Goal: Information Seeking & Learning: Learn about a topic

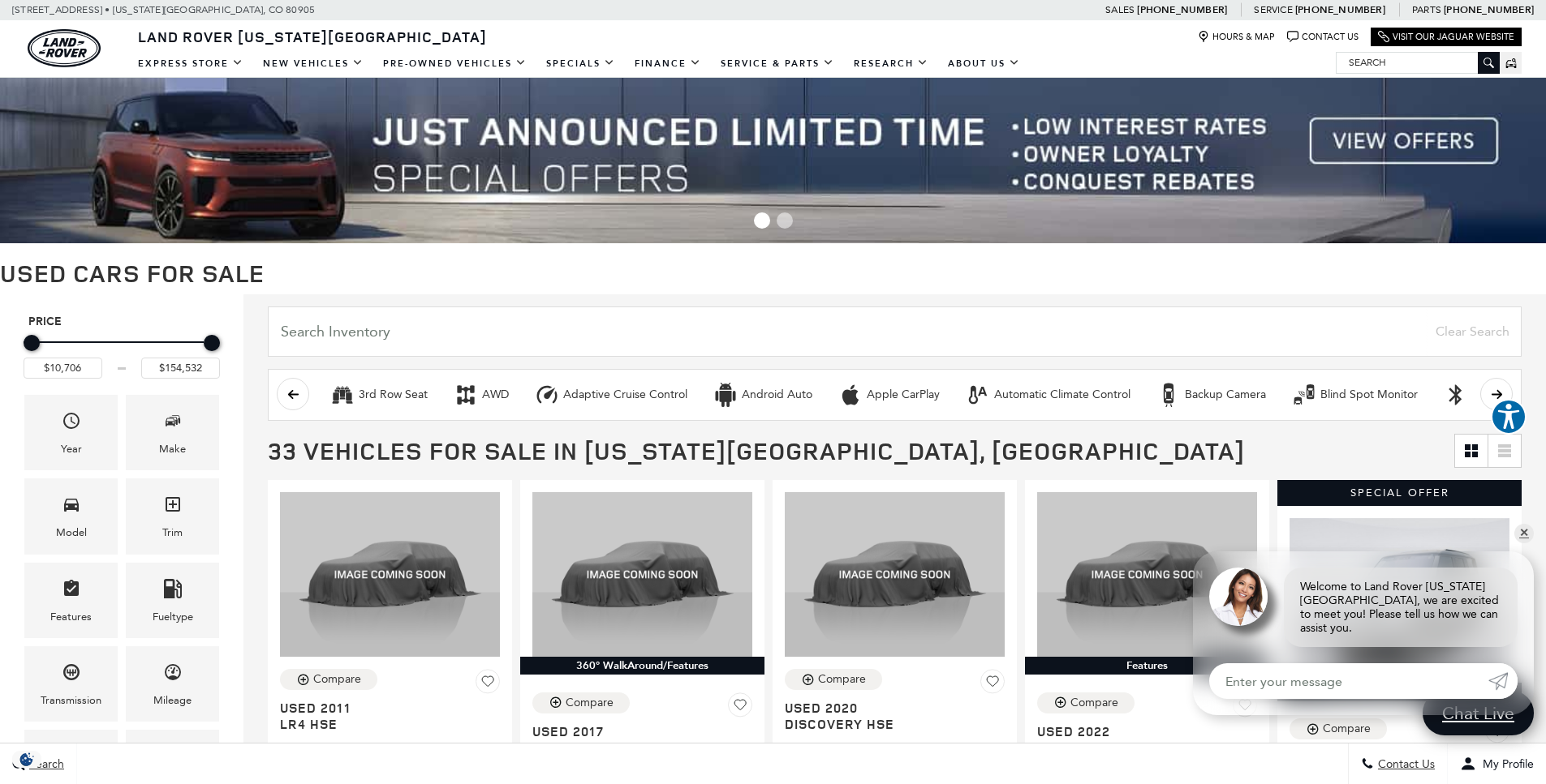
click at [1410, 153] on img at bounding box center [773, 160] width 1546 height 166
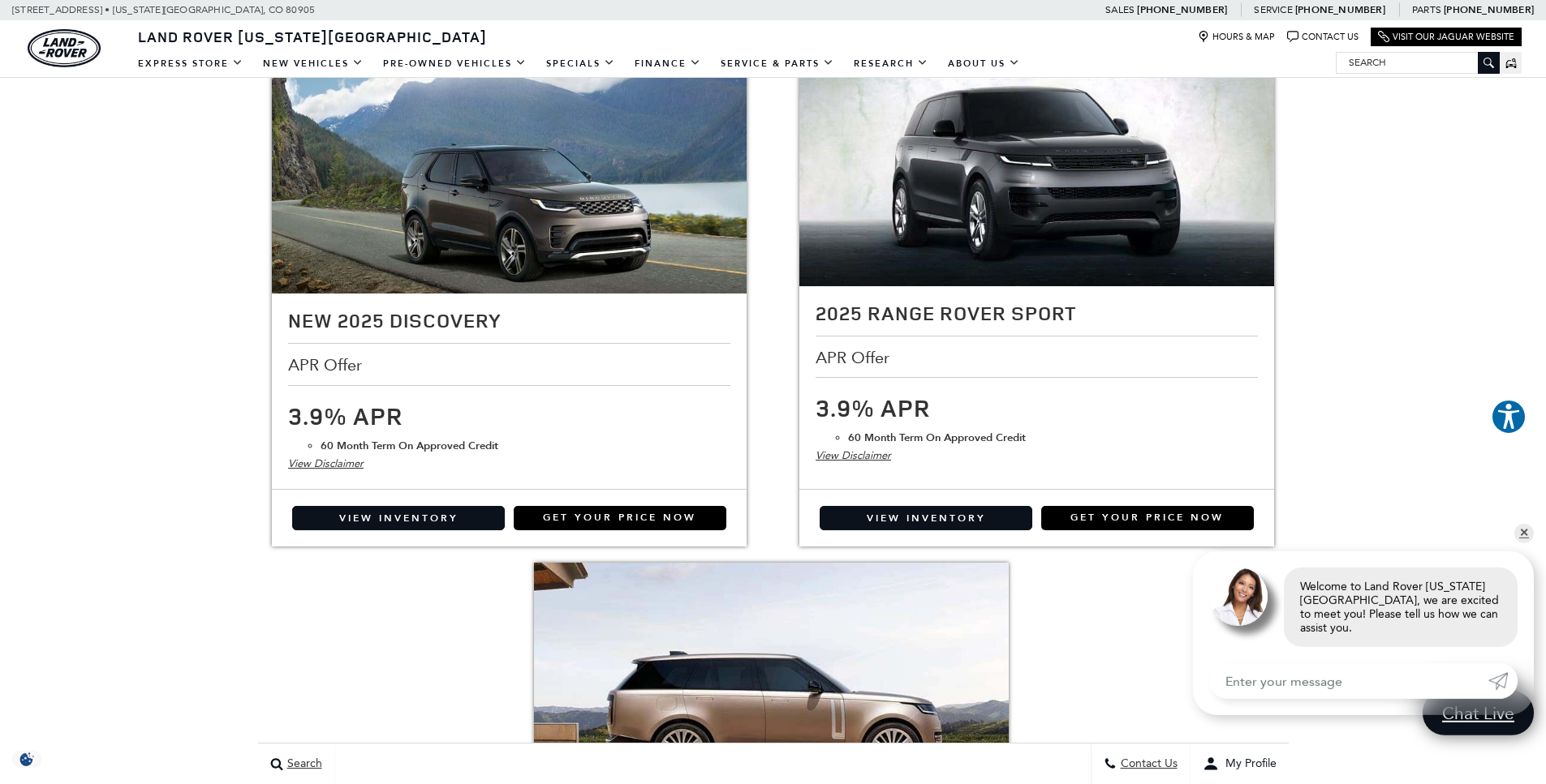
scroll to position [2698, 0]
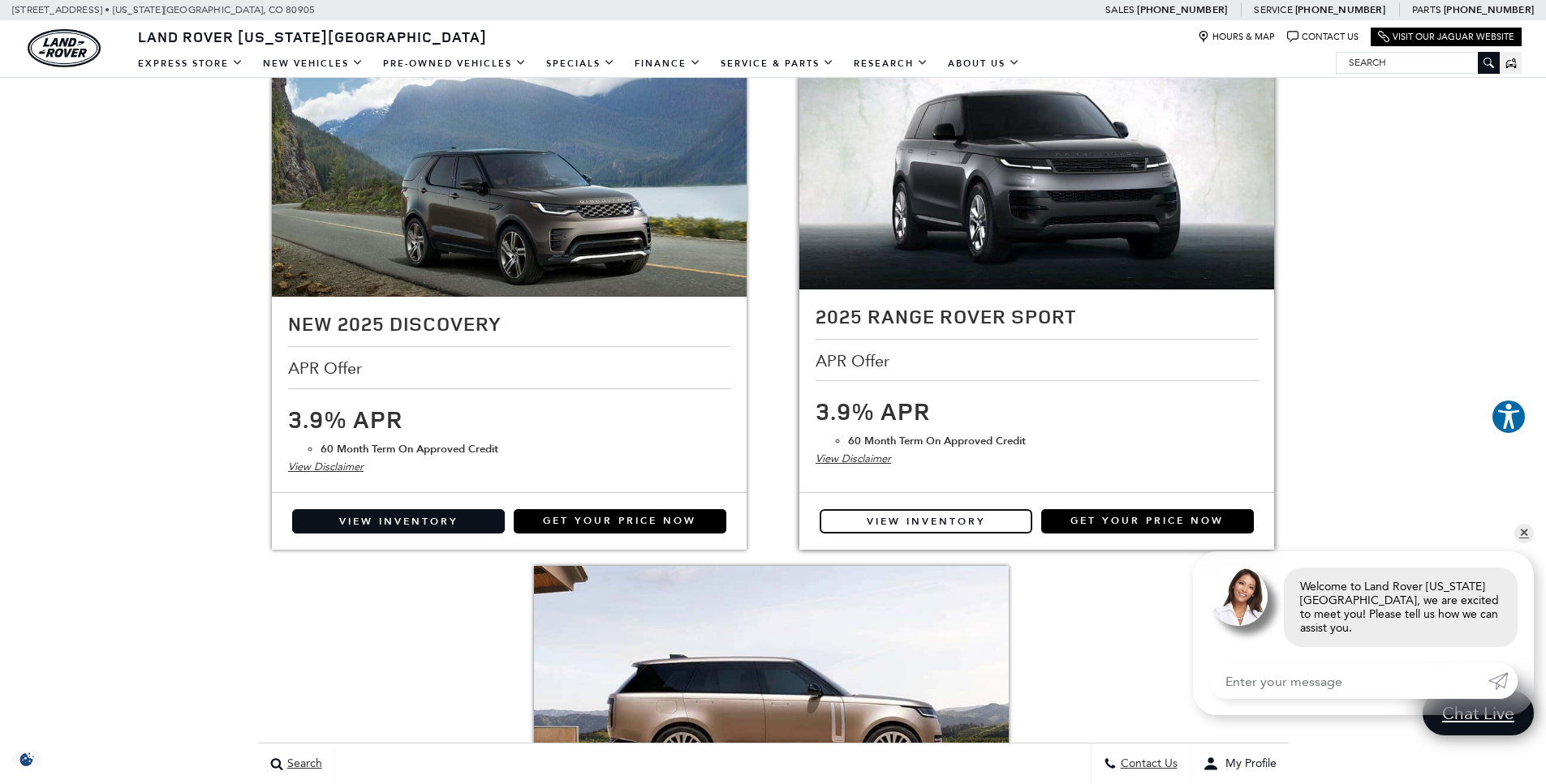
click at [932, 523] on link "View Inventory" at bounding box center [926, 522] width 212 height 24
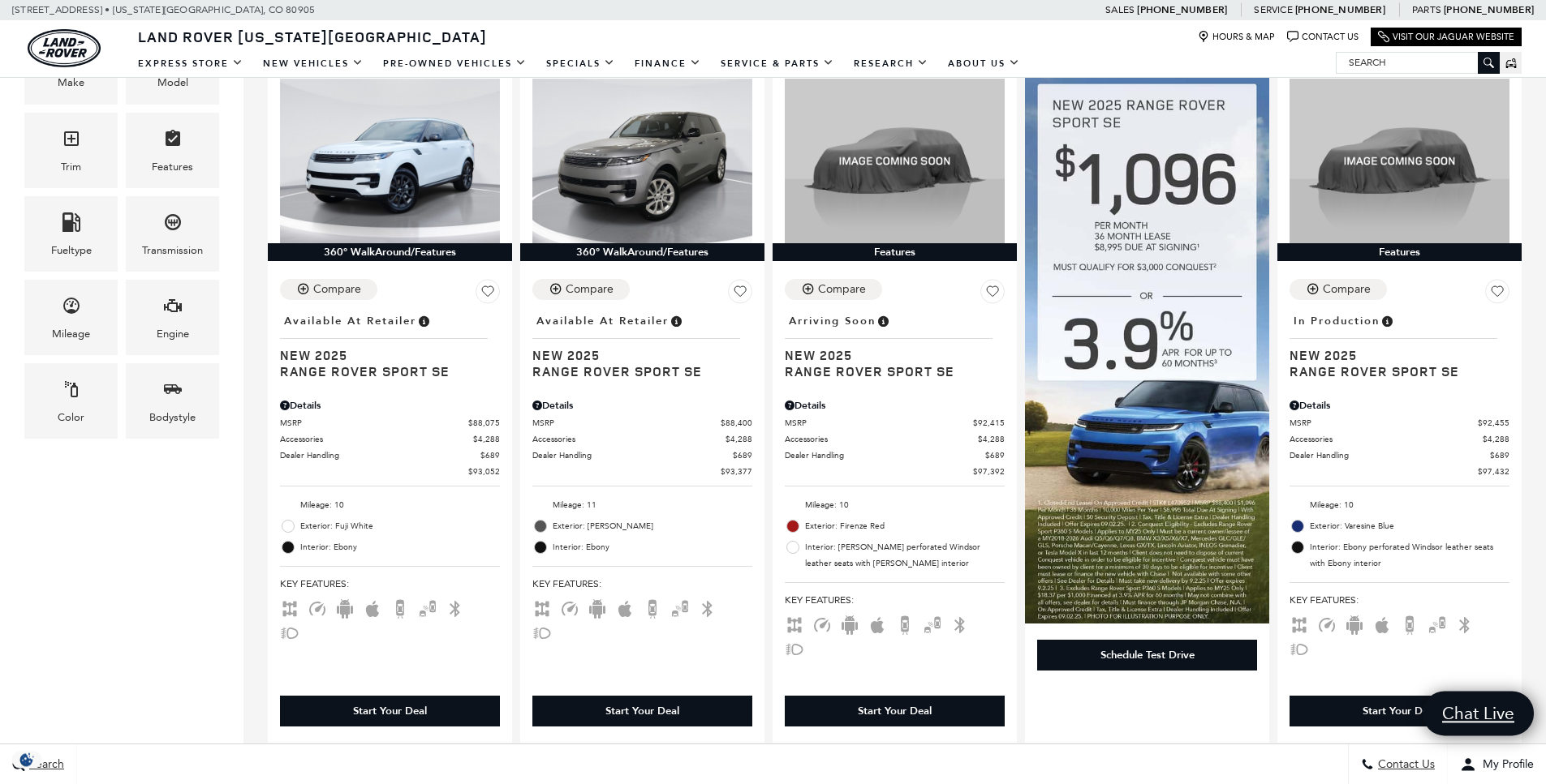
scroll to position [454, 0]
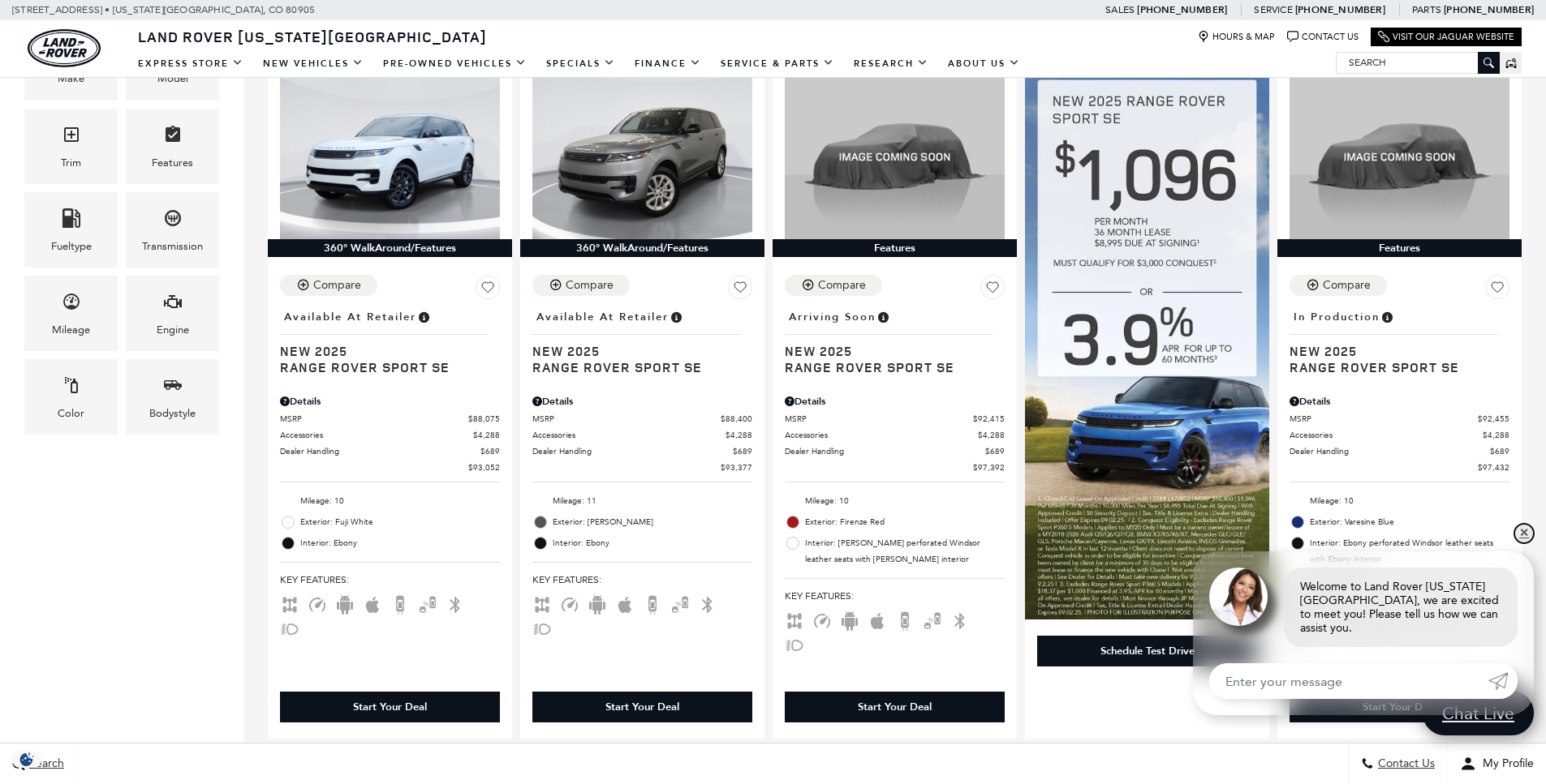
click at [1523, 541] on link "✕" at bounding box center [1524, 534] width 20 height 20
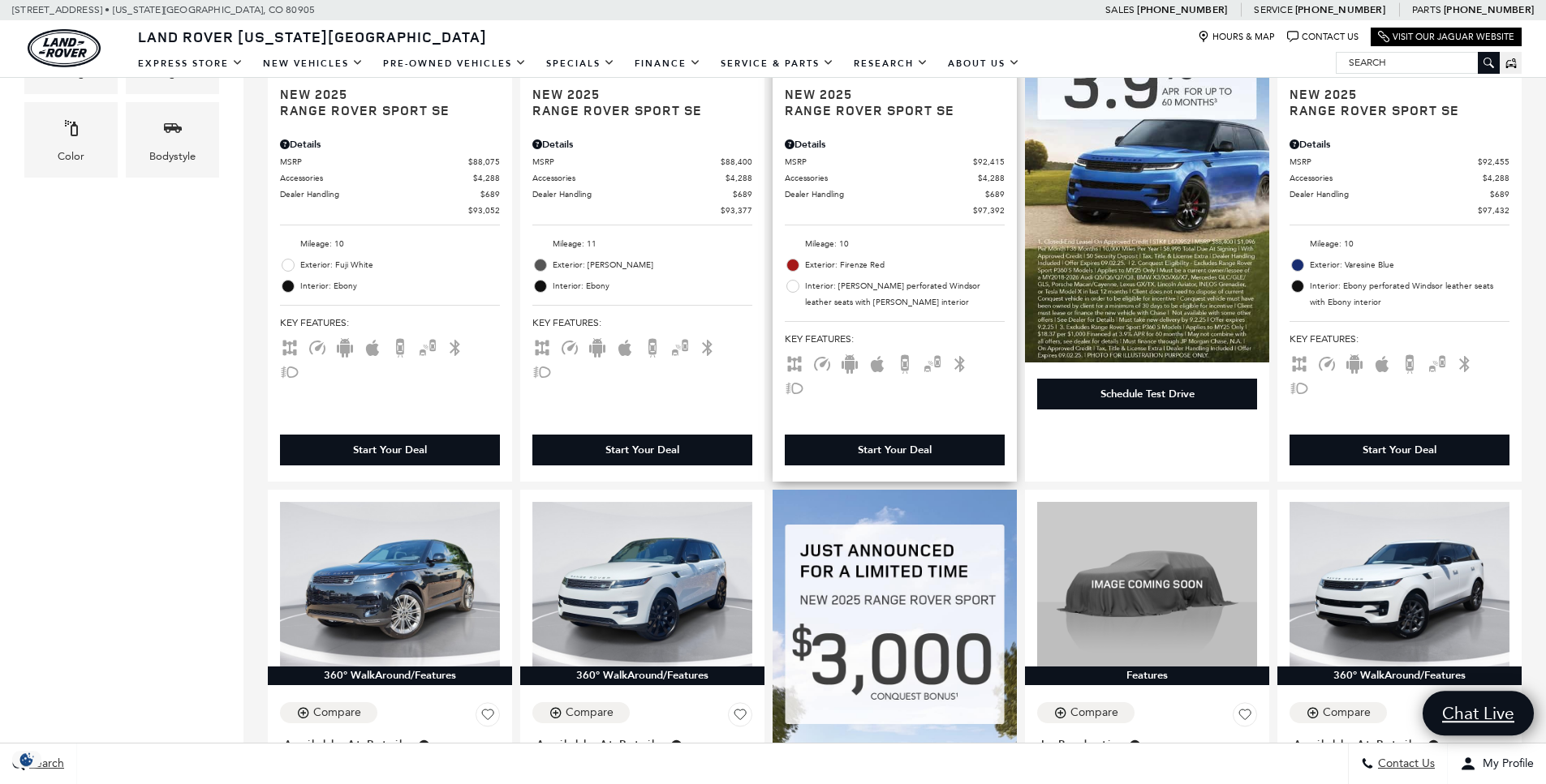
scroll to position [0, 0]
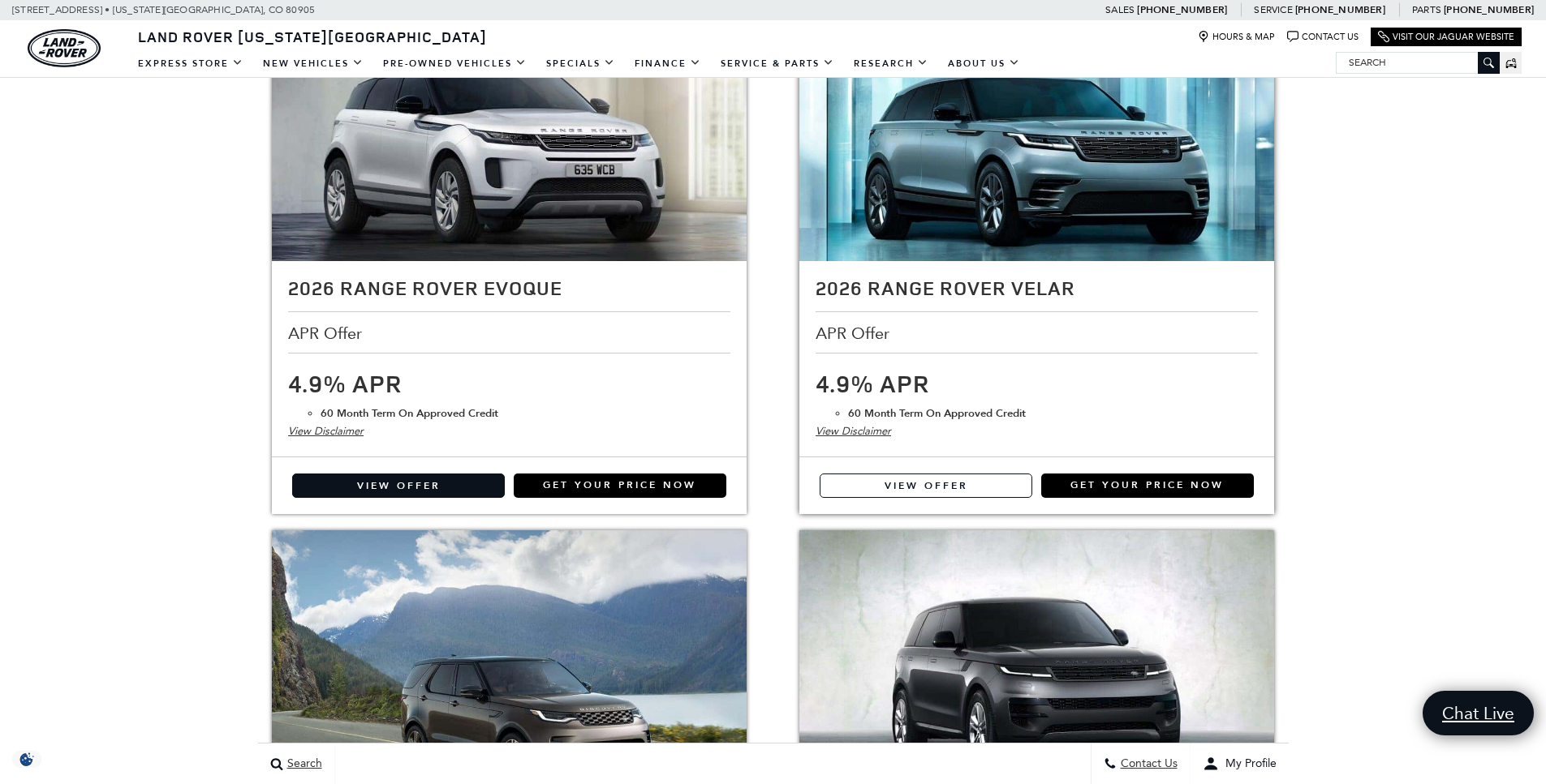
scroll to position [2190, 0]
click at [911, 483] on link "View Offer" at bounding box center [926, 486] width 212 height 24
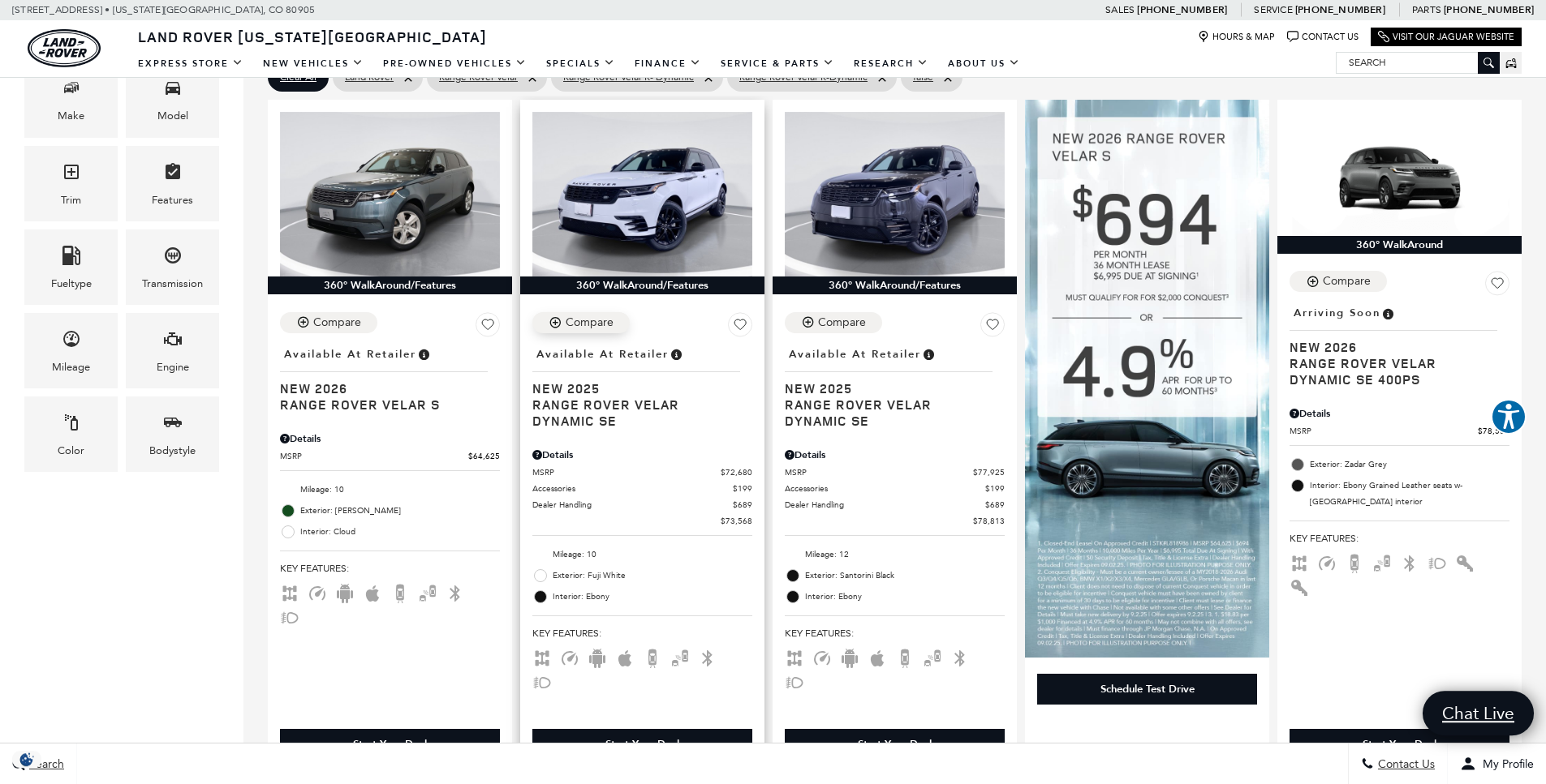
scroll to position [428, 0]
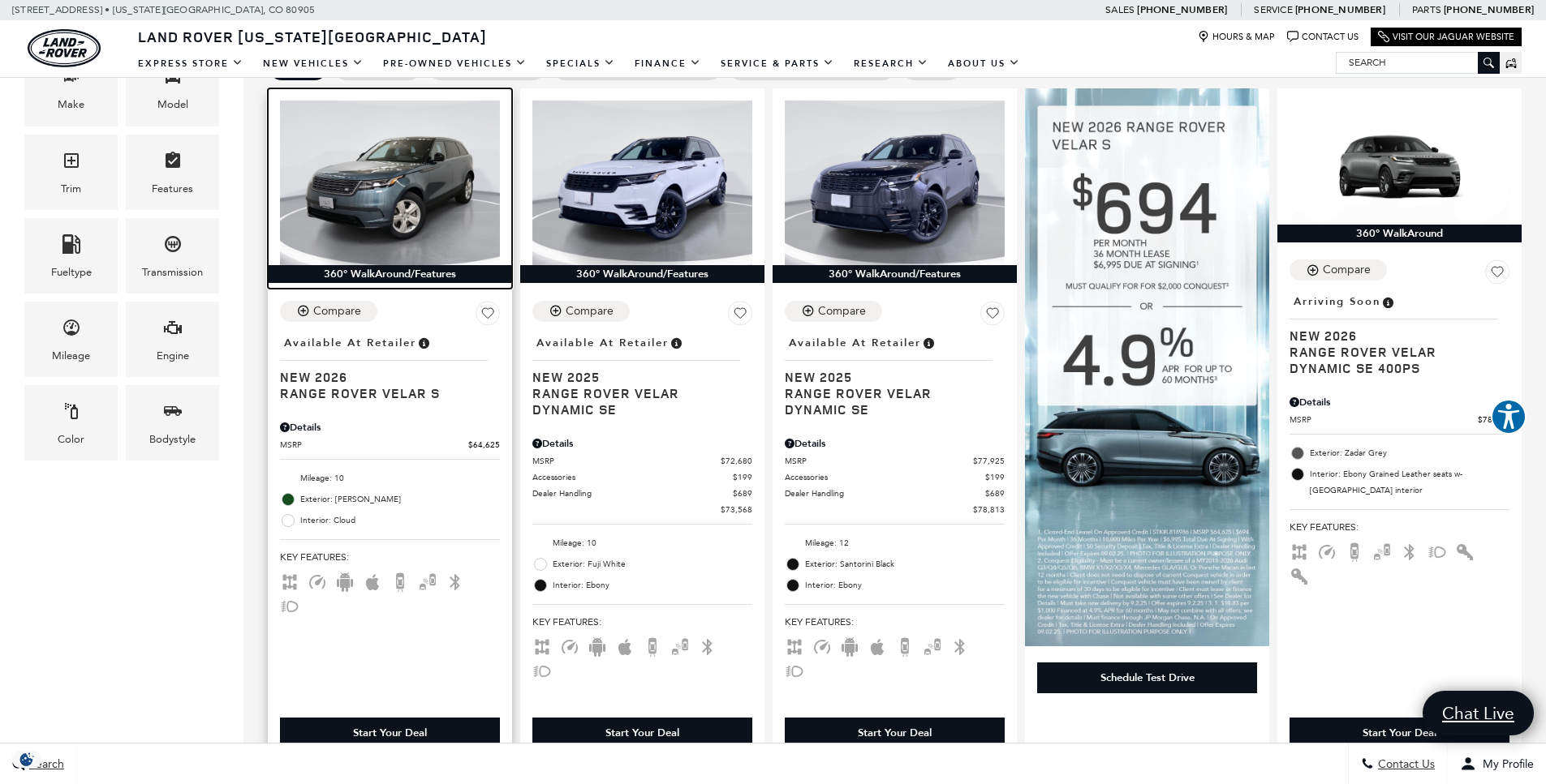
click at [402, 218] on img at bounding box center [390, 183] width 220 height 165
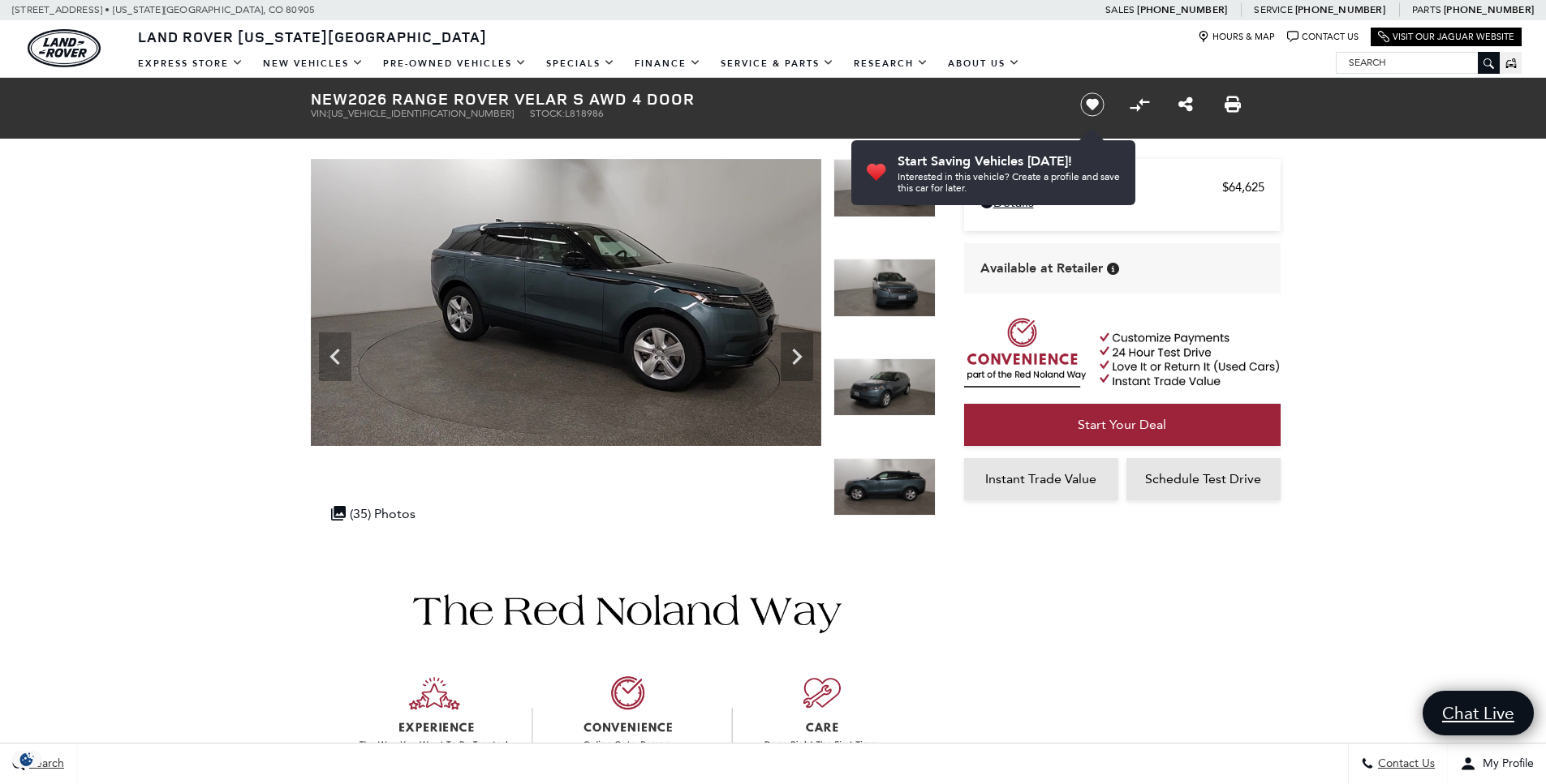
click at [798, 355] on icon "Next" at bounding box center [797, 357] width 10 height 16
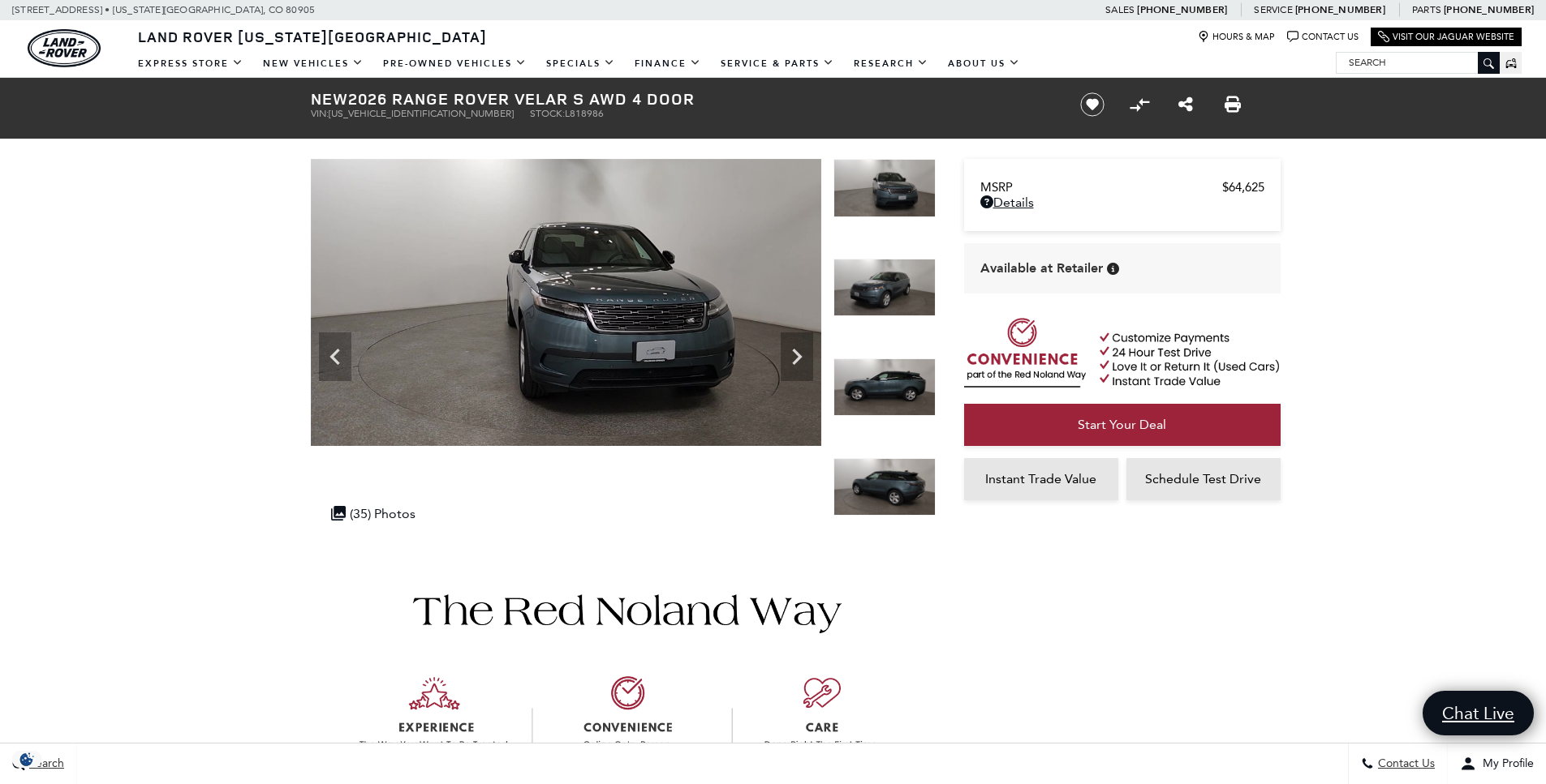
click at [798, 355] on icon "Next" at bounding box center [797, 357] width 10 height 16
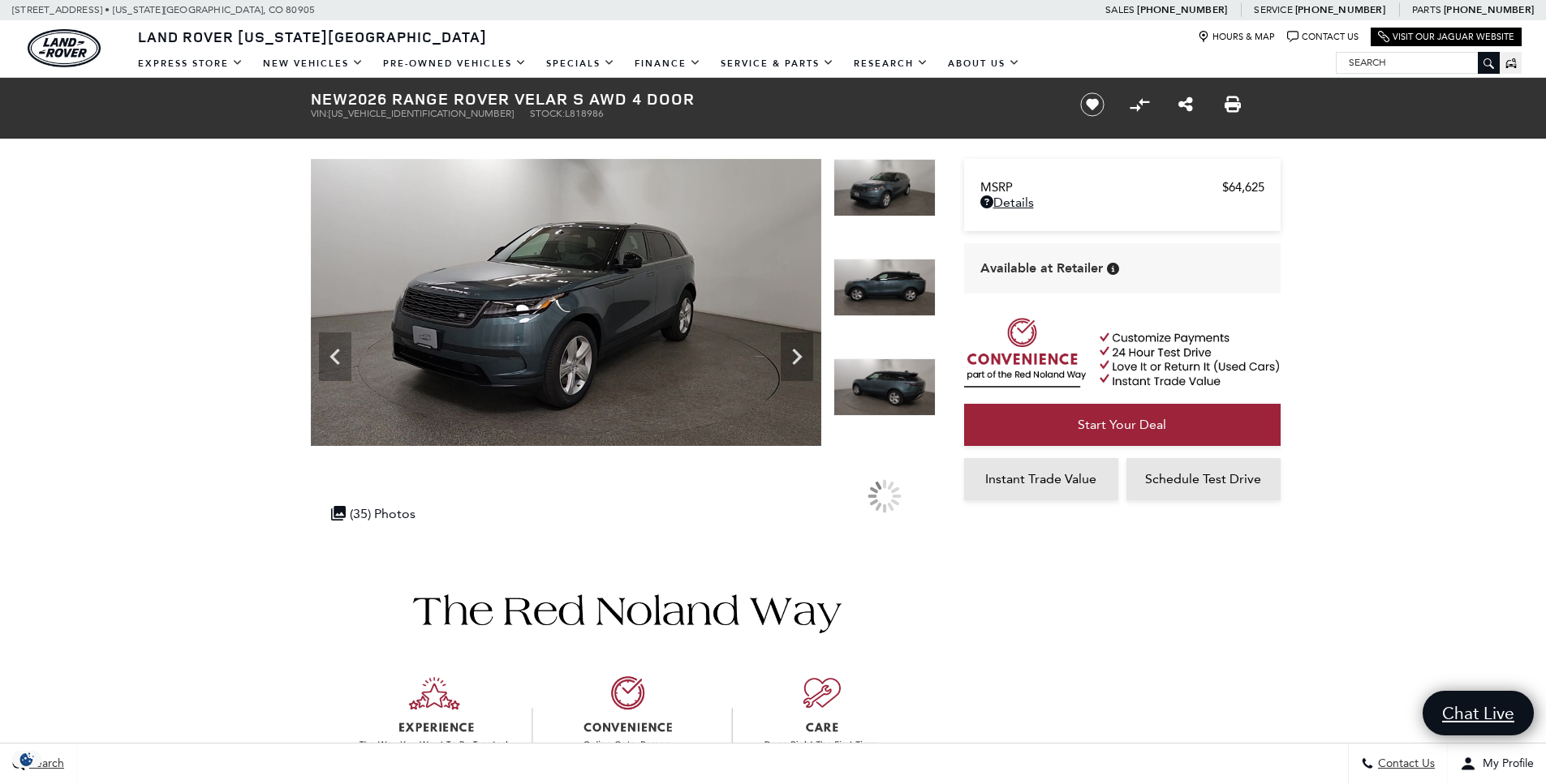
click at [798, 355] on icon "Next" at bounding box center [797, 357] width 10 height 16
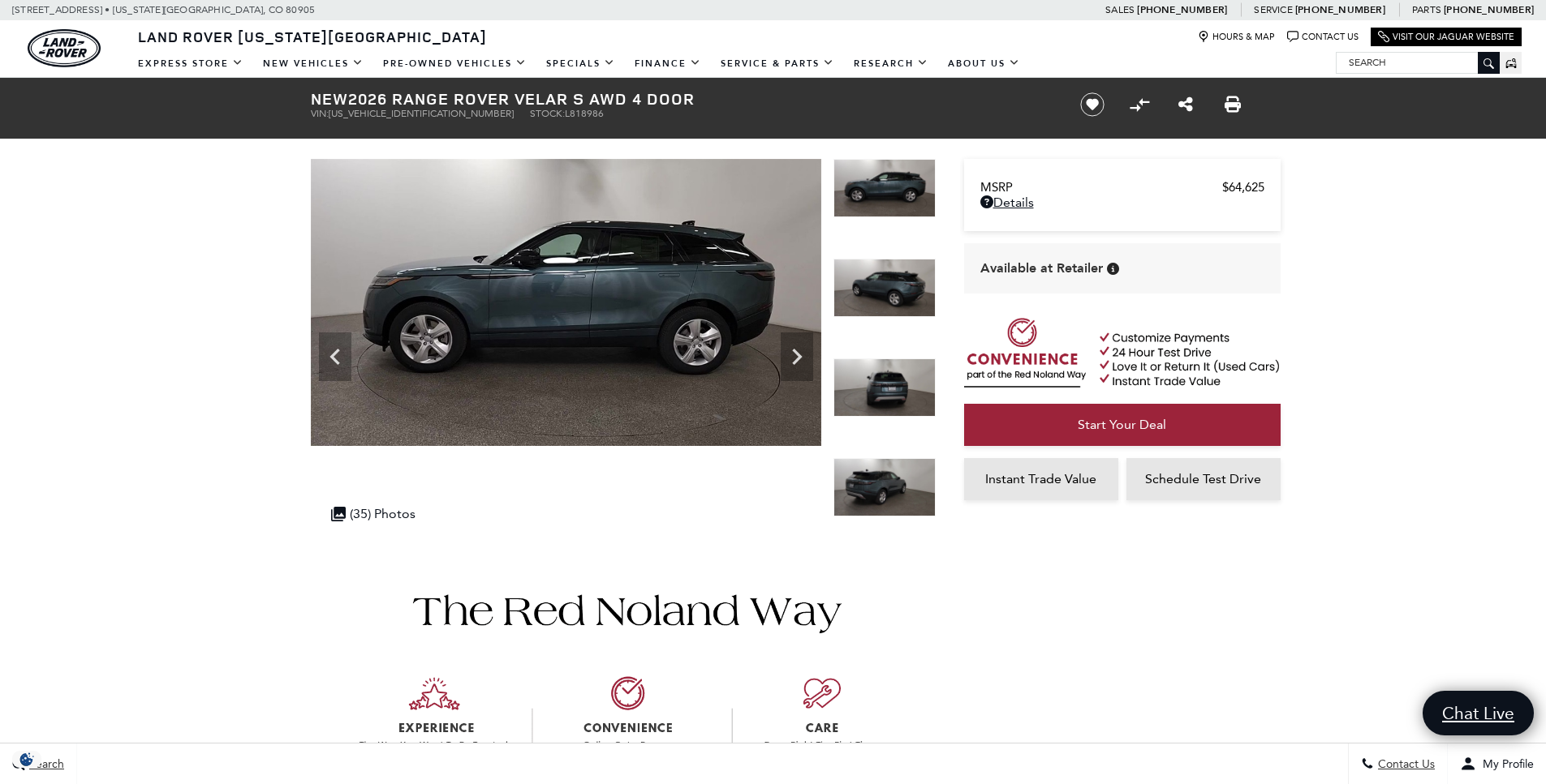
click at [798, 355] on icon "Next" at bounding box center [797, 357] width 10 height 16
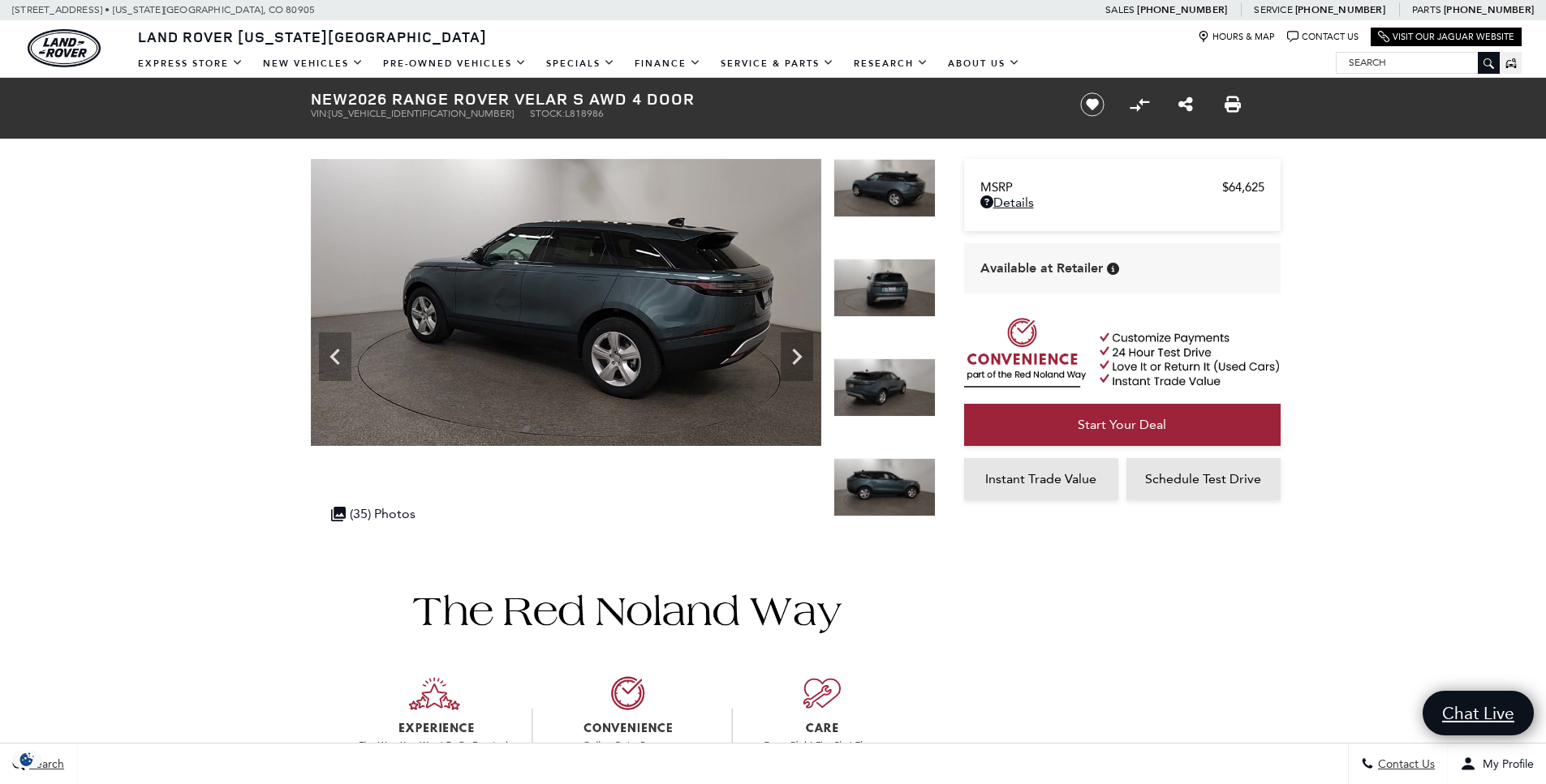
click at [798, 355] on icon "Next" at bounding box center [797, 357] width 10 height 16
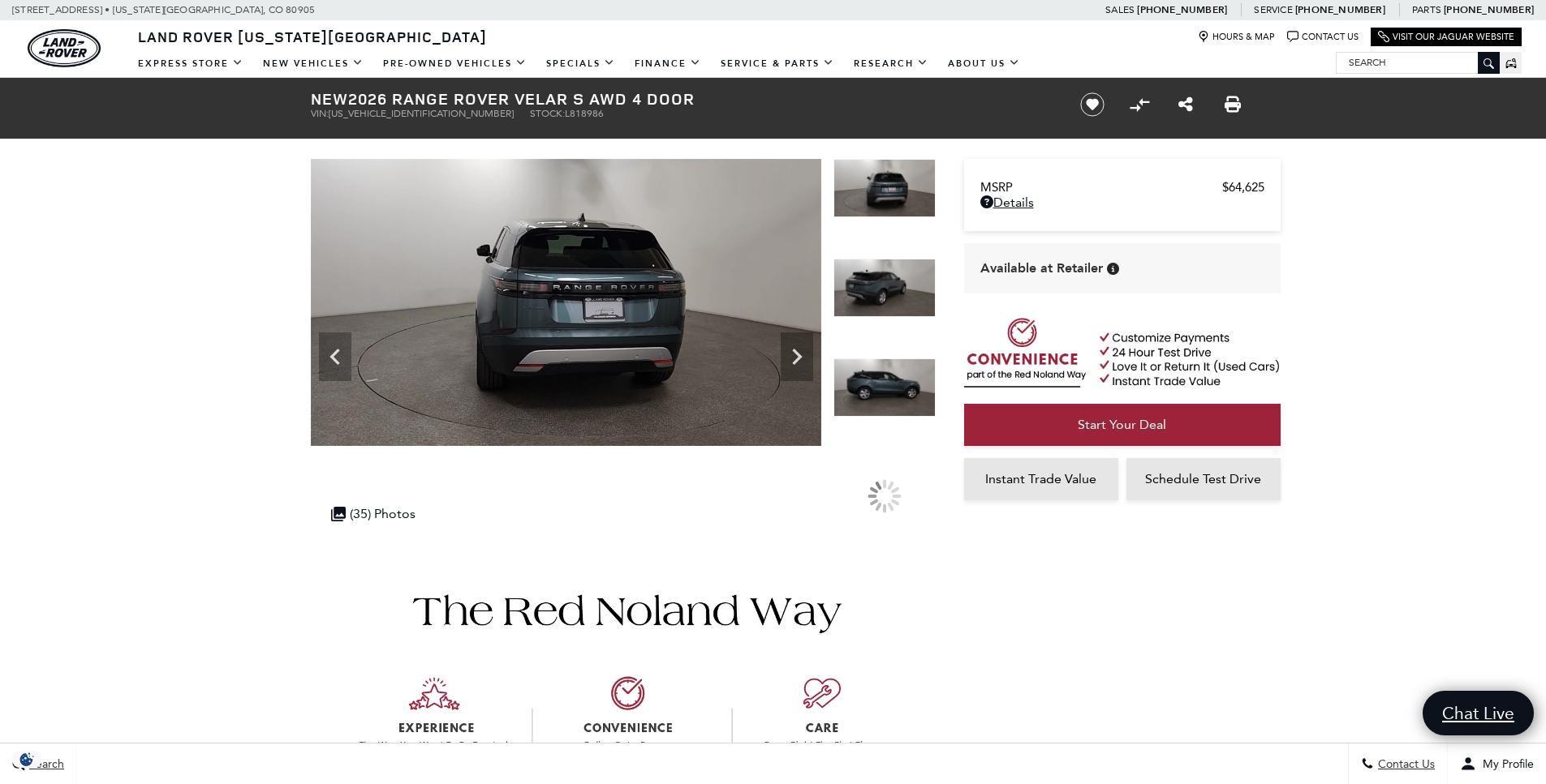
click at [798, 355] on icon "Next" at bounding box center [797, 357] width 10 height 16
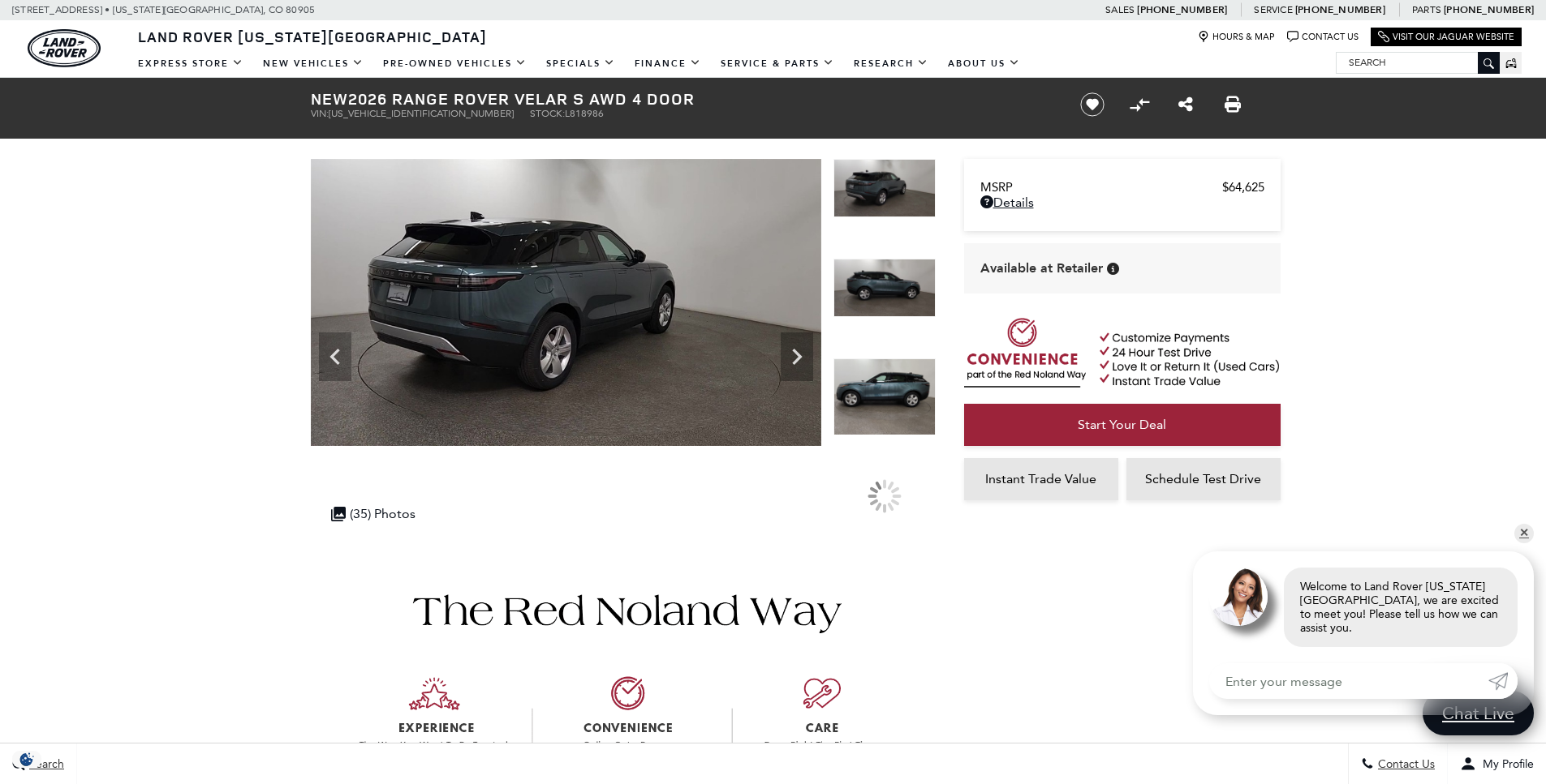
click at [798, 355] on icon "Next" at bounding box center [797, 357] width 10 height 16
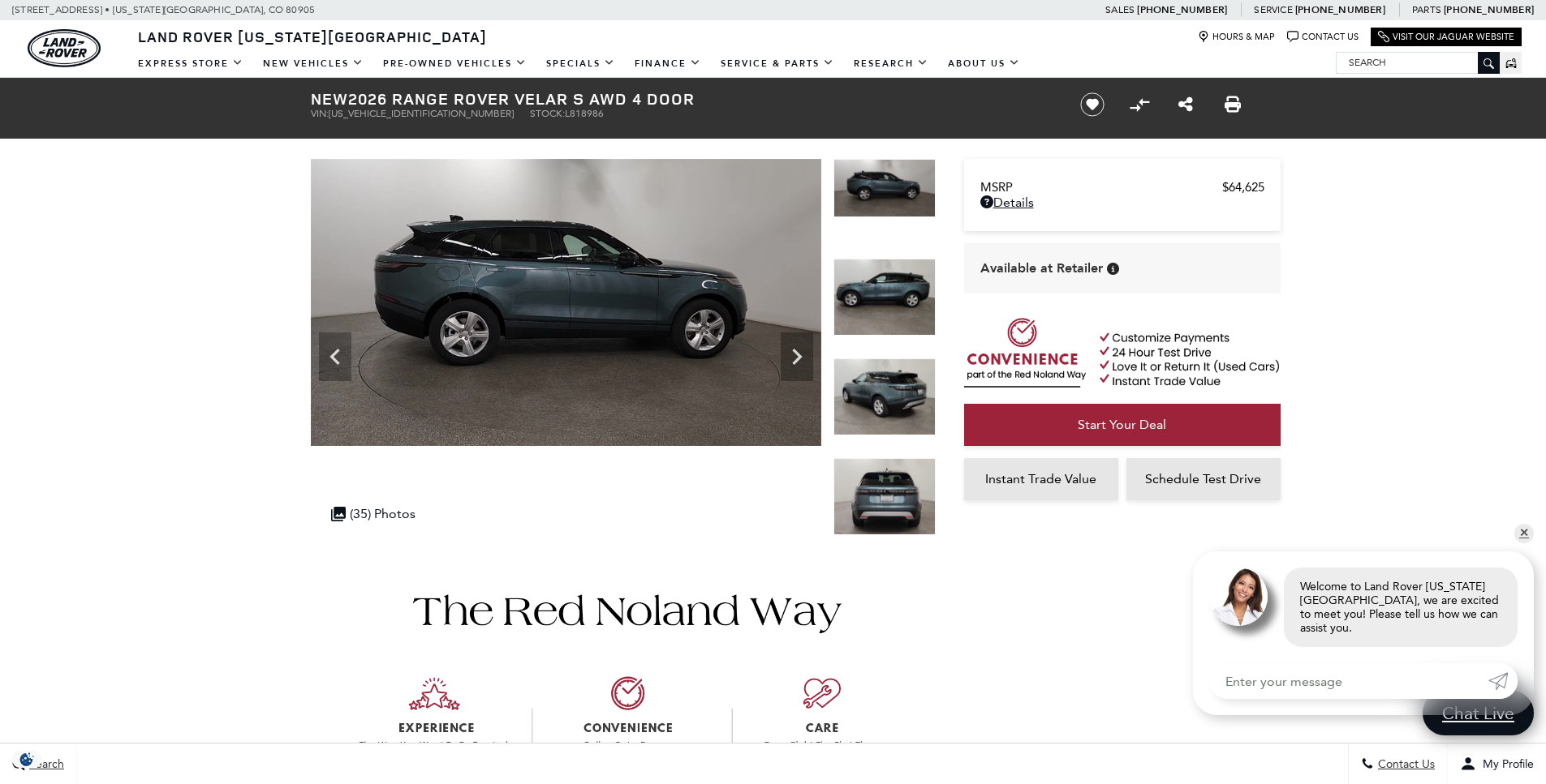
click at [798, 355] on icon "Next" at bounding box center [797, 357] width 10 height 16
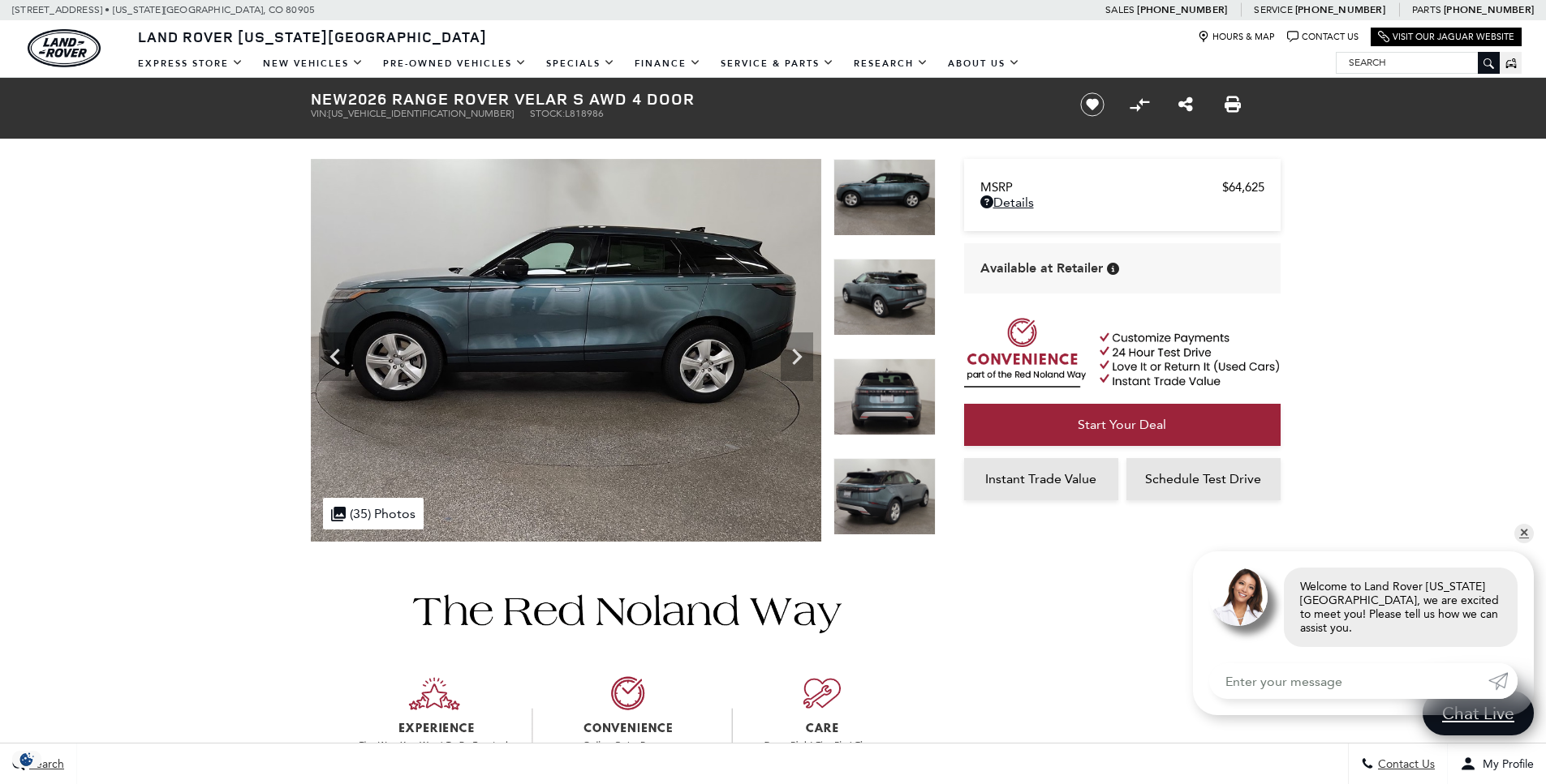
click at [798, 355] on icon "Next" at bounding box center [797, 357] width 10 height 16
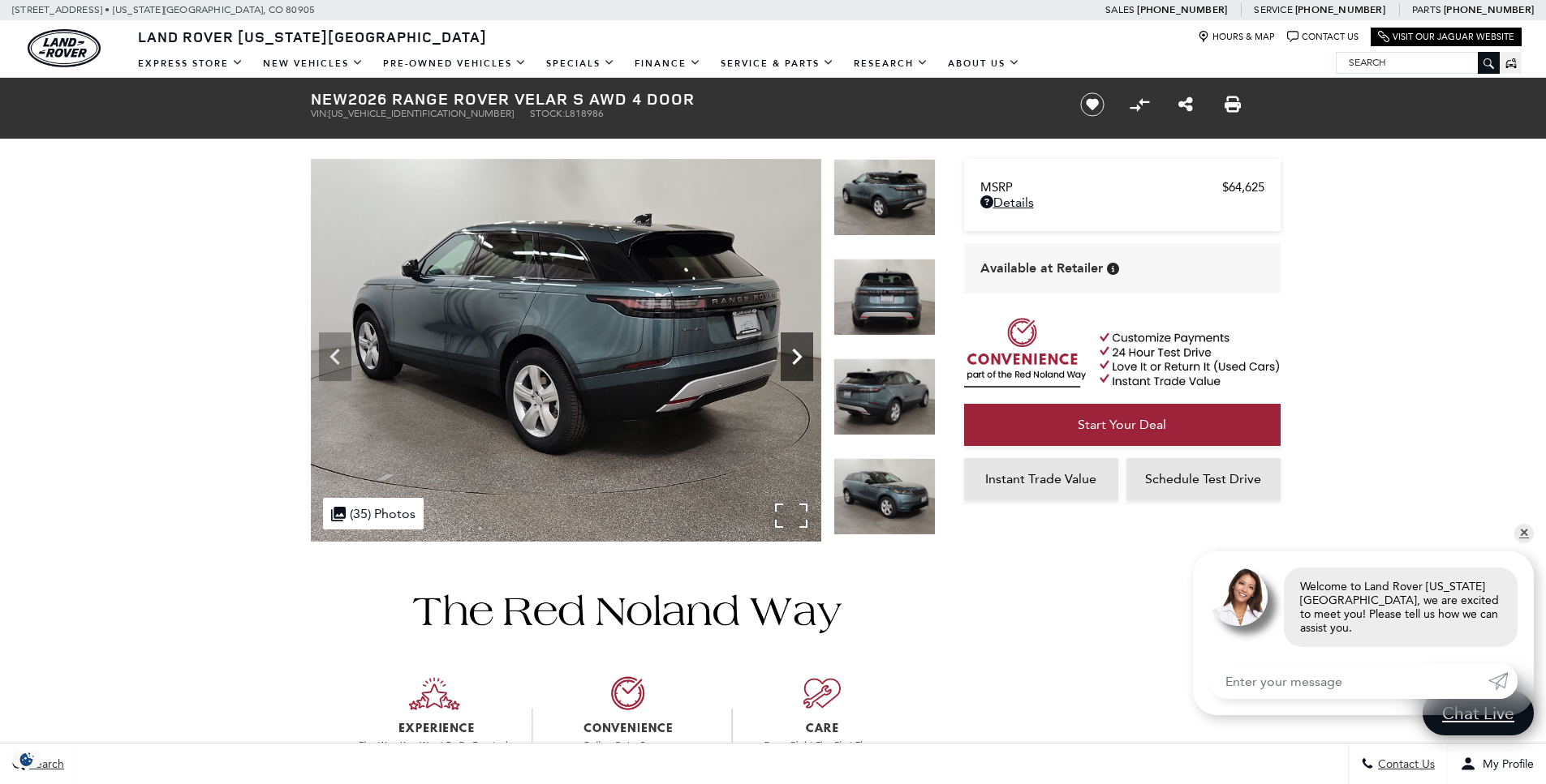
click at [798, 357] on icon "Next" at bounding box center [798, 357] width 33 height 33
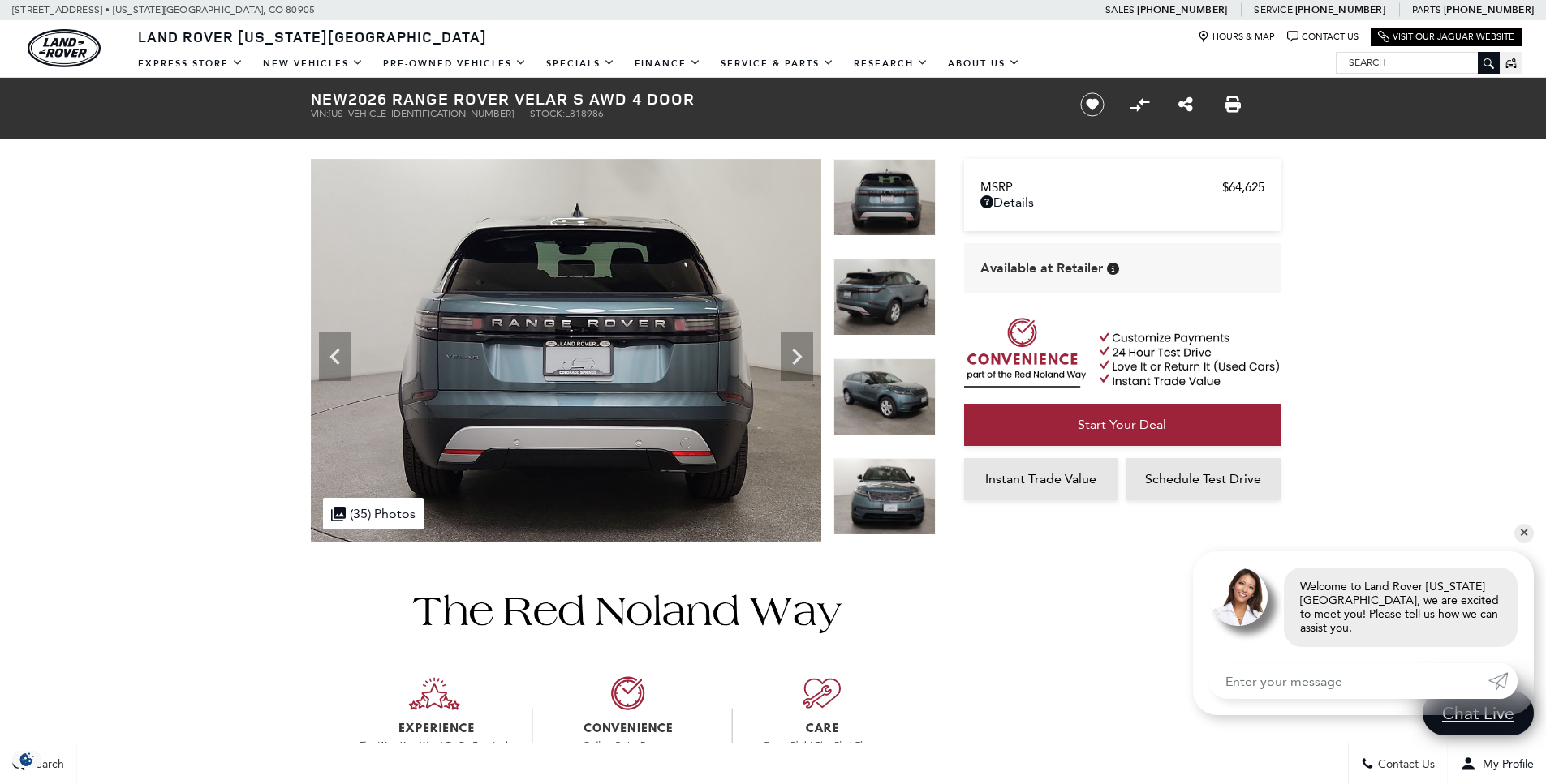
scroll to position [53, 0]
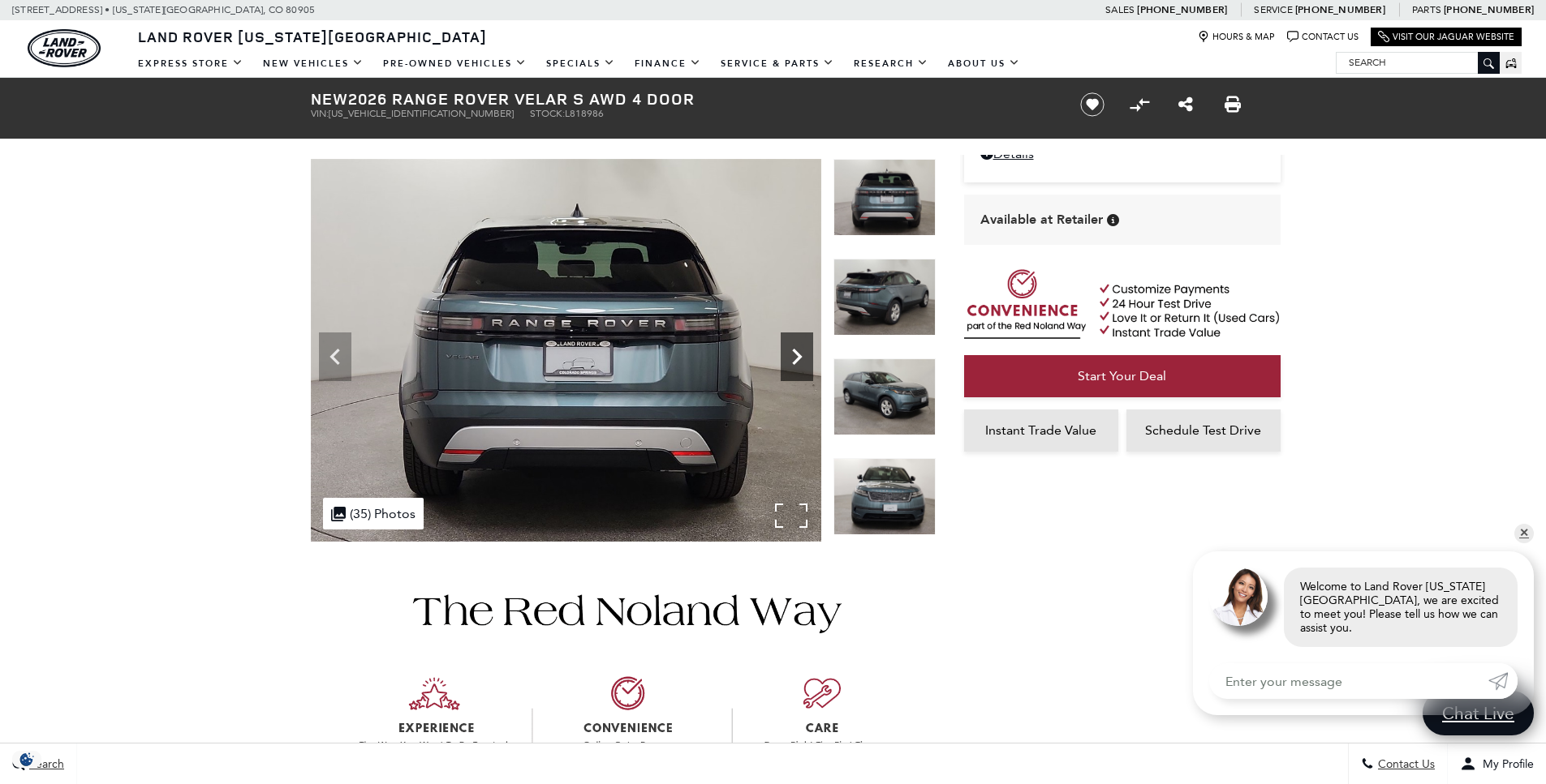
click at [789, 356] on icon "Next" at bounding box center [798, 357] width 33 height 33
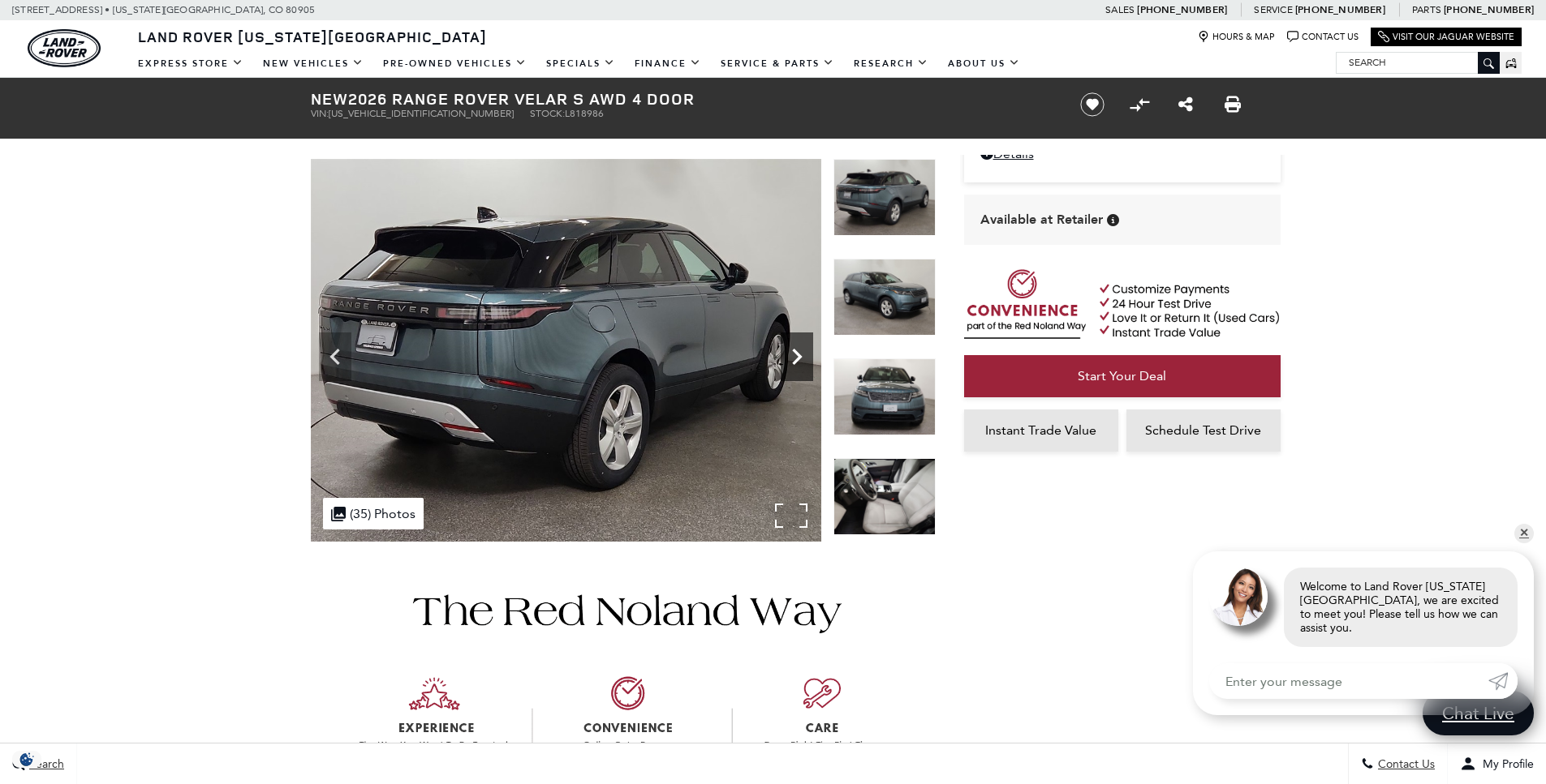
click at [789, 356] on icon "Next" at bounding box center [798, 357] width 33 height 33
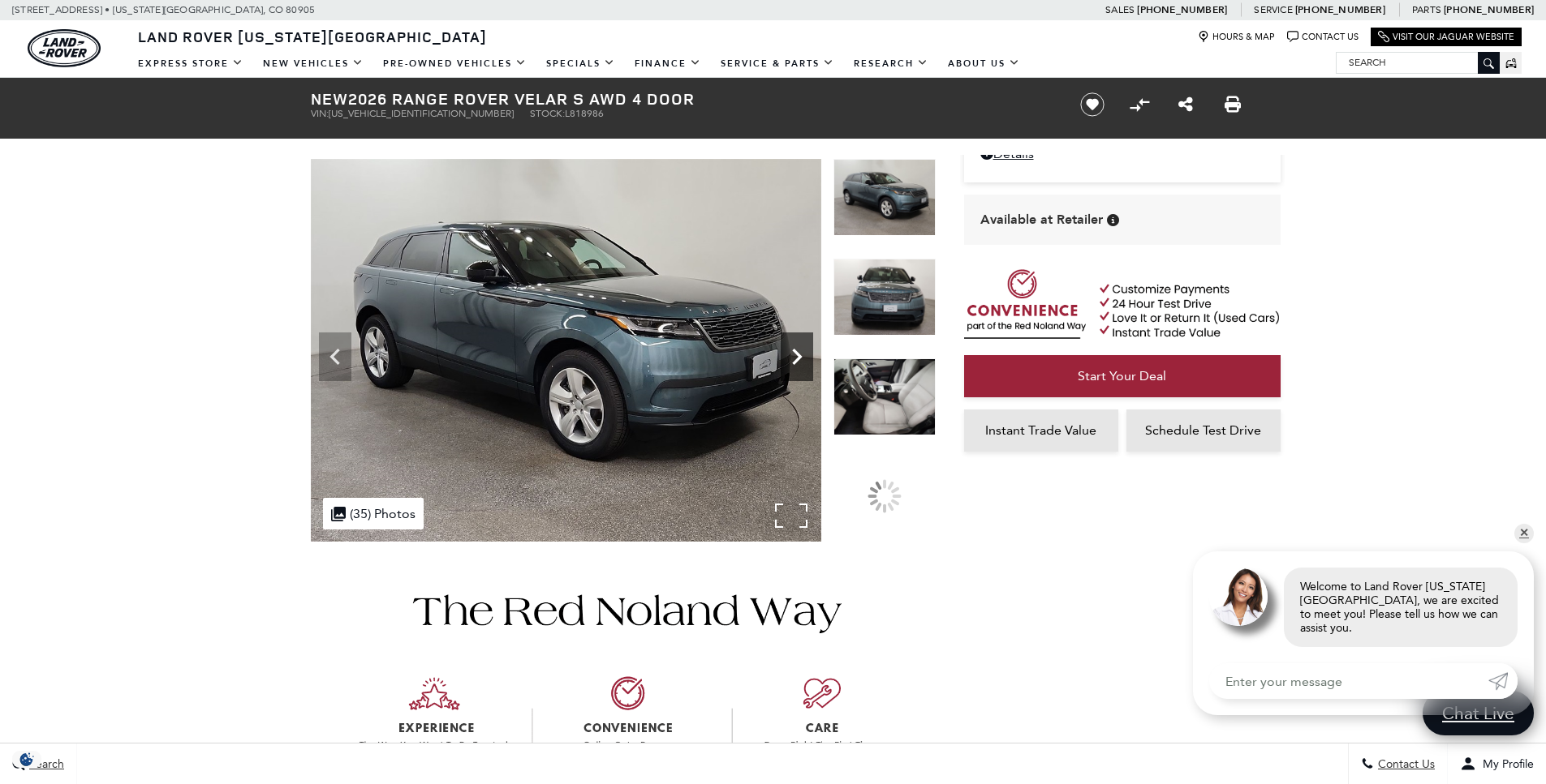
click at [789, 356] on icon "Next" at bounding box center [798, 357] width 33 height 33
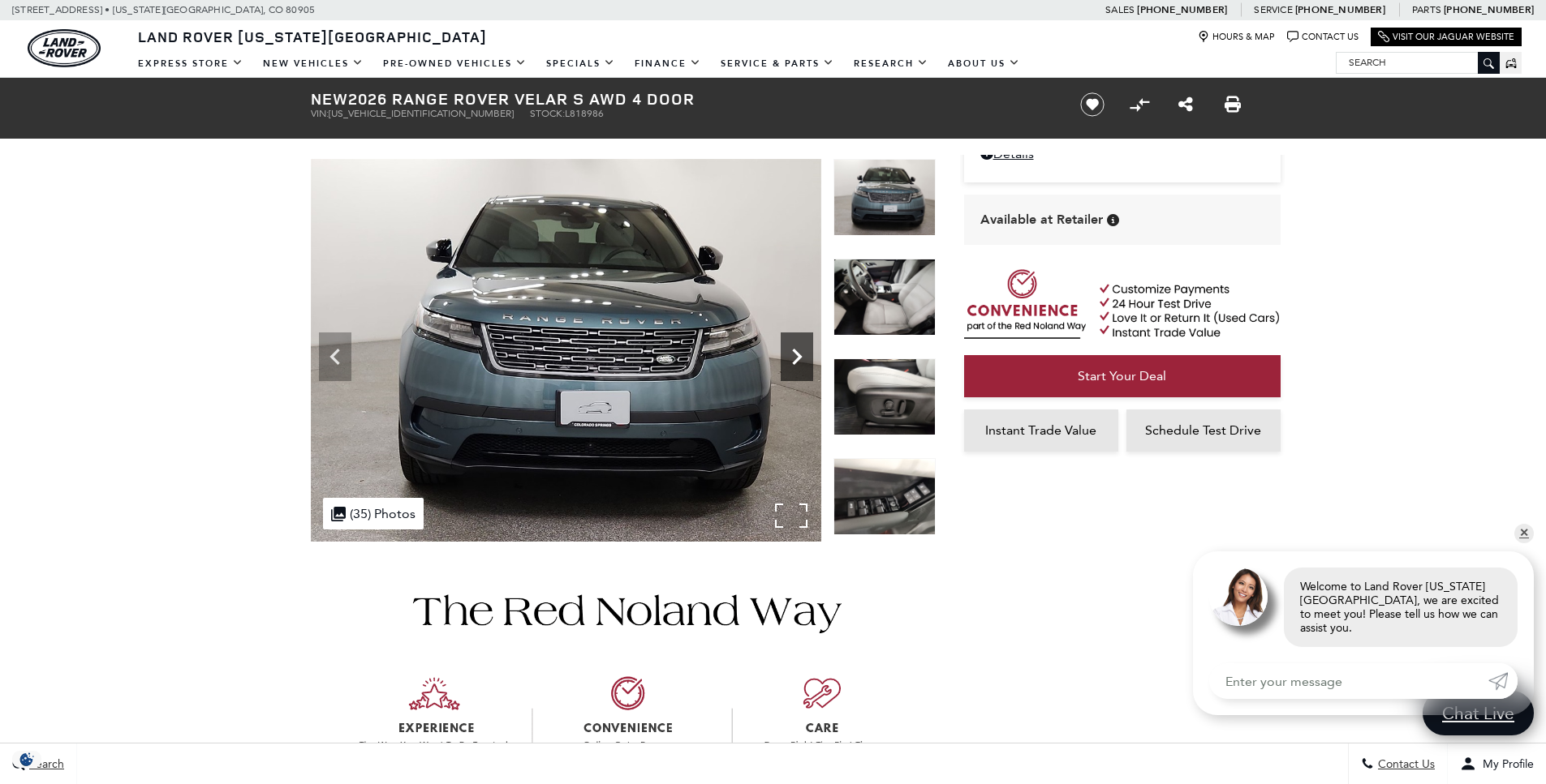
click at [789, 356] on icon "Next" at bounding box center [798, 357] width 33 height 33
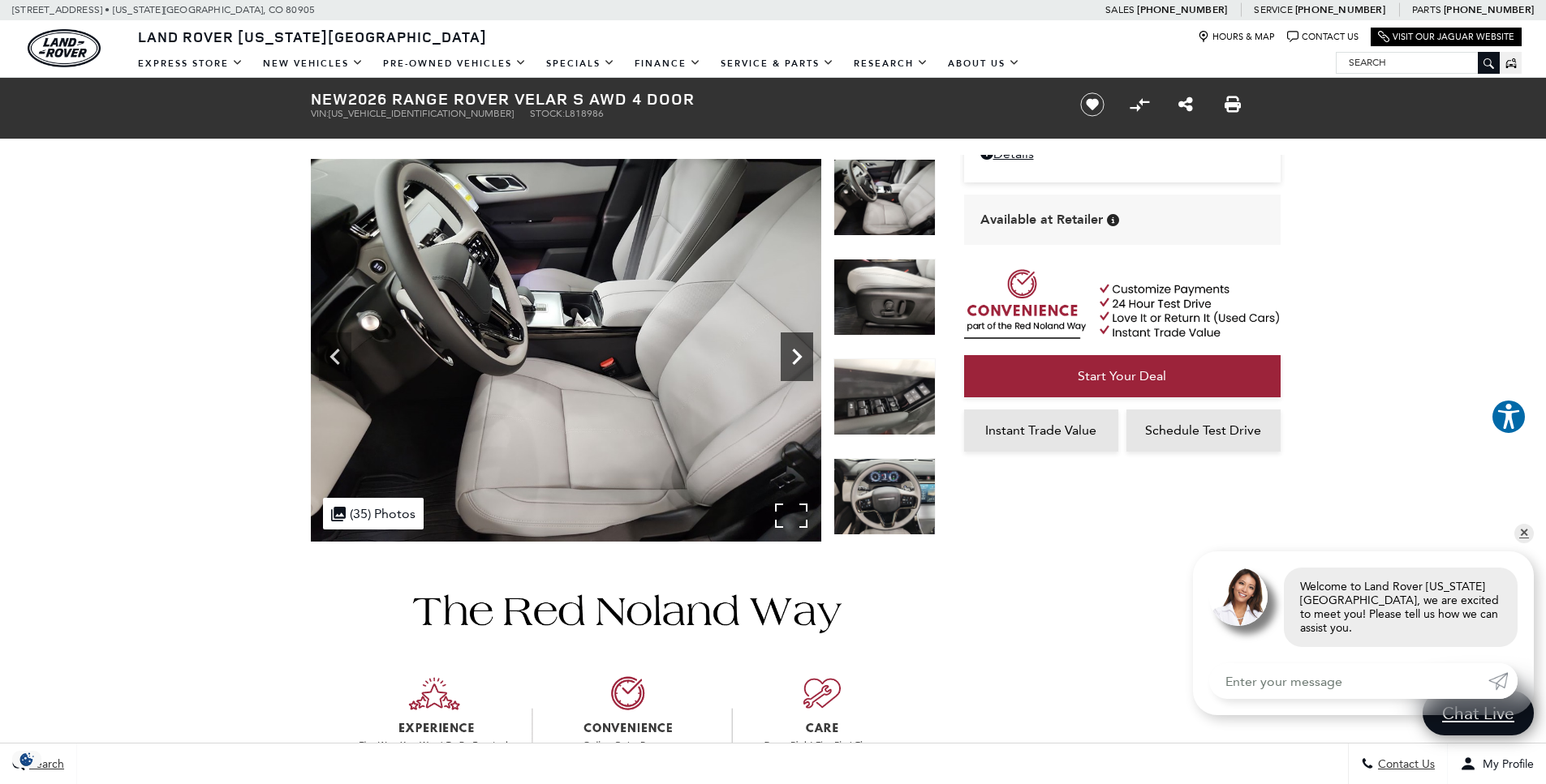
click at [789, 356] on icon "Next" at bounding box center [798, 357] width 33 height 33
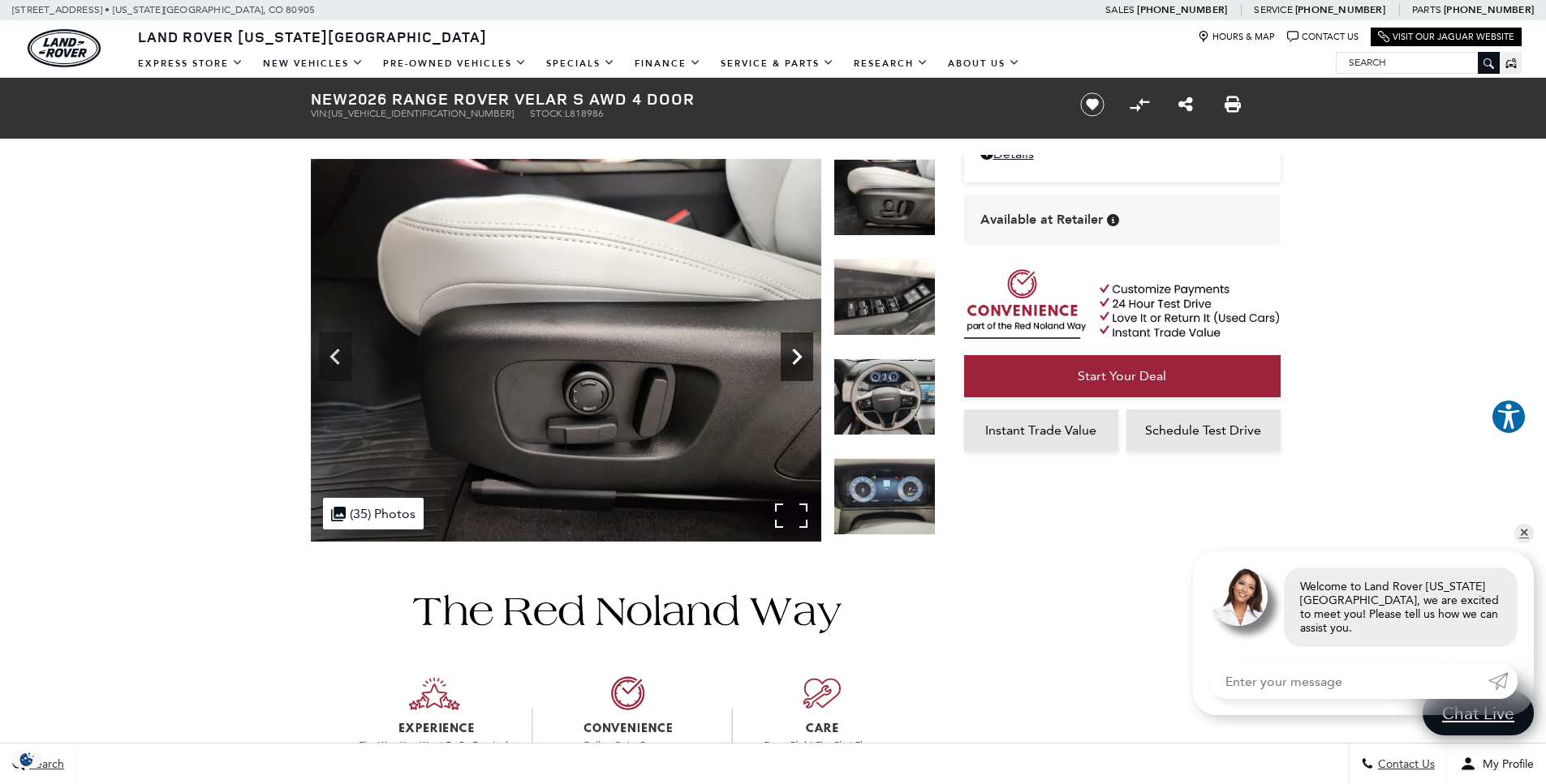
click at [789, 356] on icon "Next" at bounding box center [798, 357] width 33 height 33
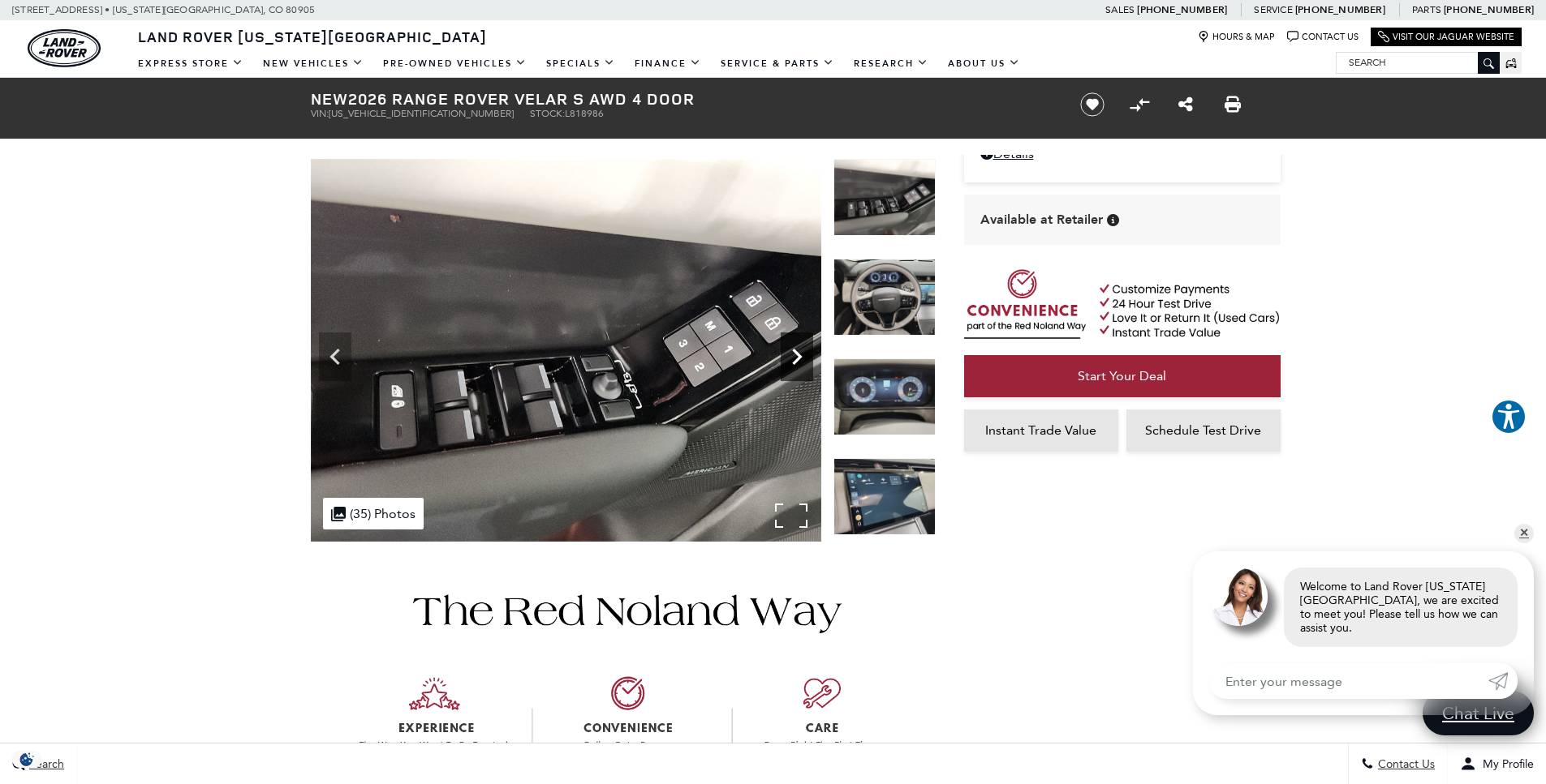
click at [789, 356] on icon "Next" at bounding box center [798, 357] width 33 height 33
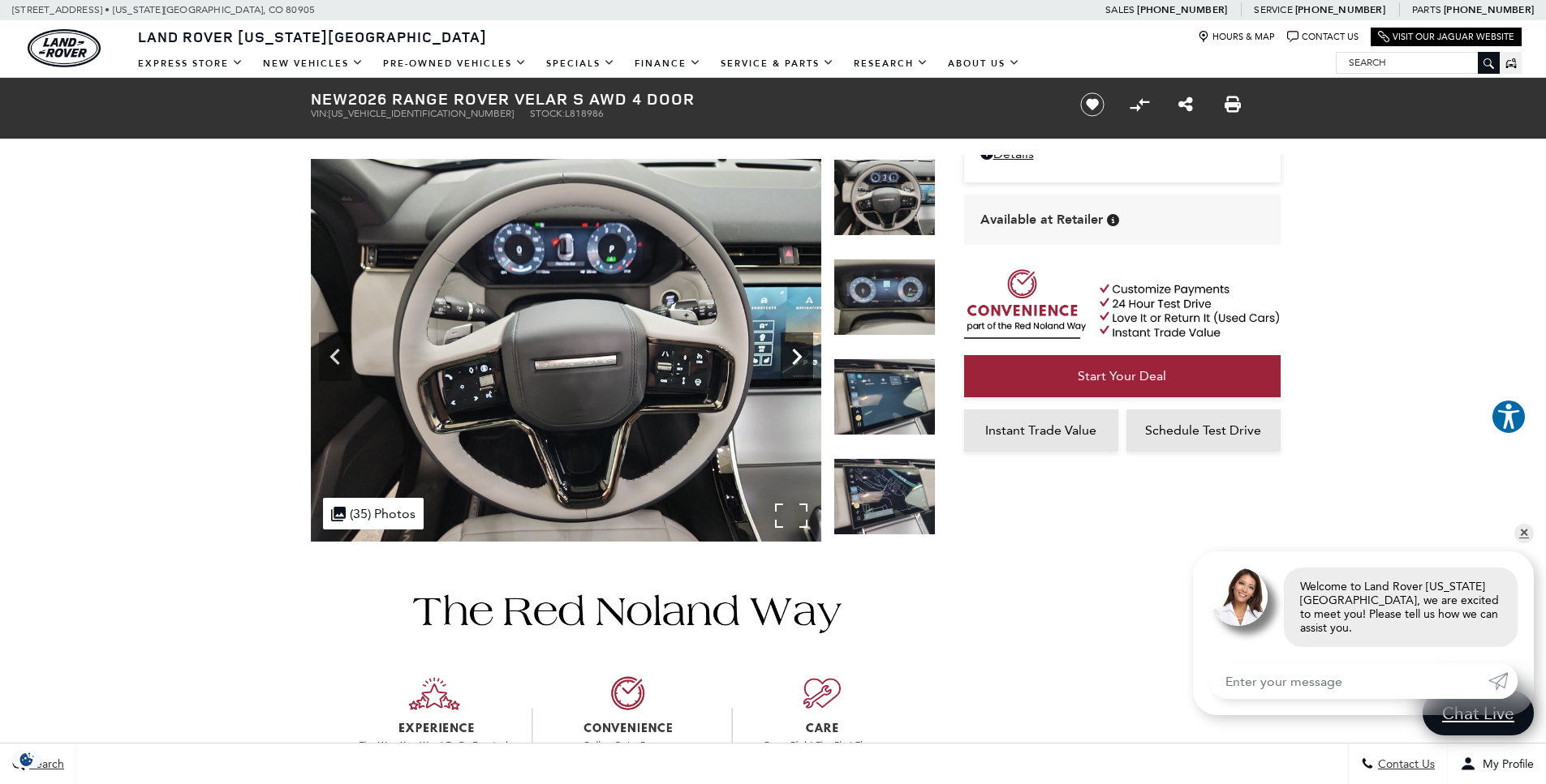
click at [789, 356] on icon "Next" at bounding box center [798, 357] width 33 height 33
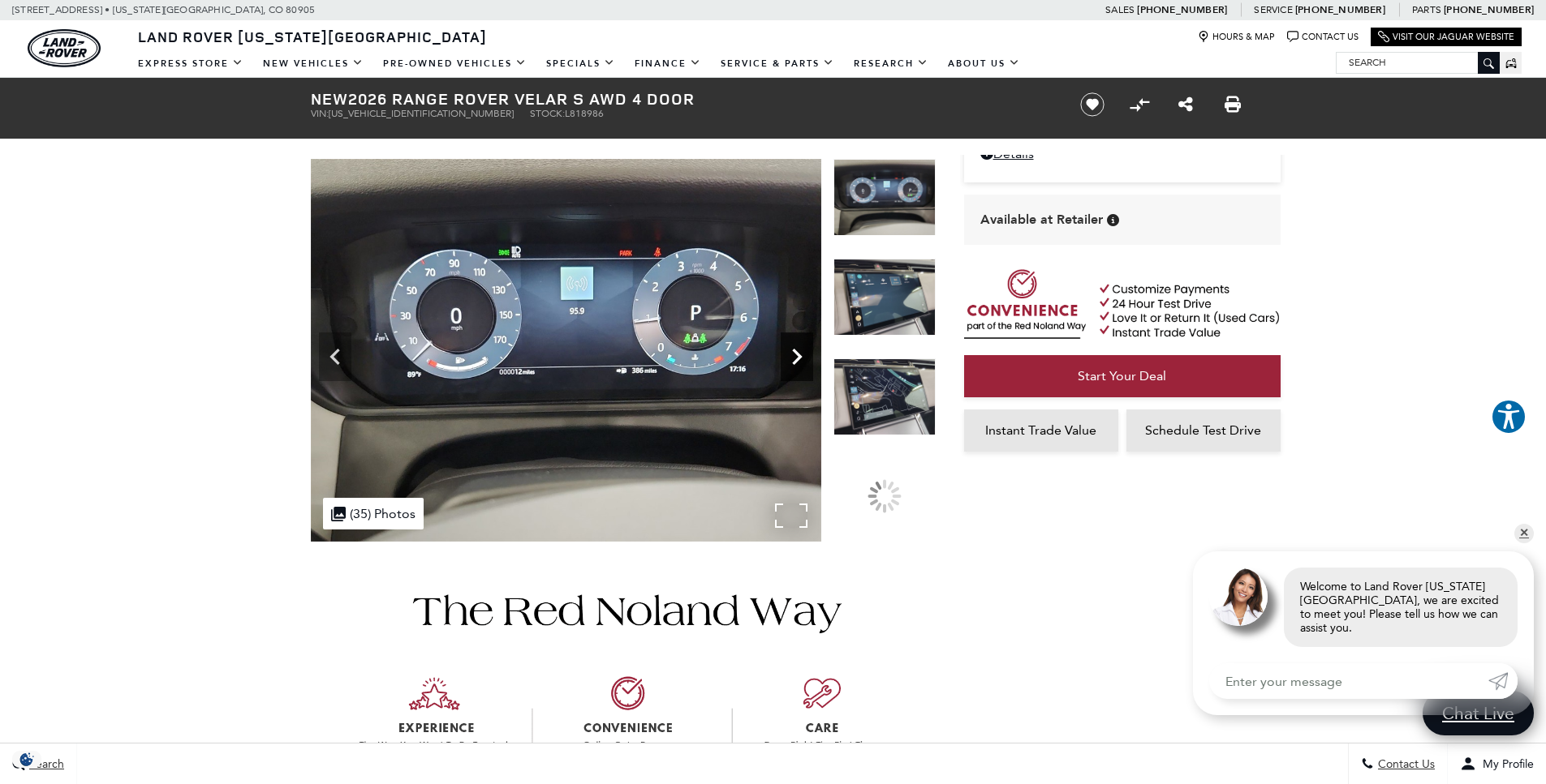
click at [789, 356] on icon "Next" at bounding box center [798, 357] width 33 height 33
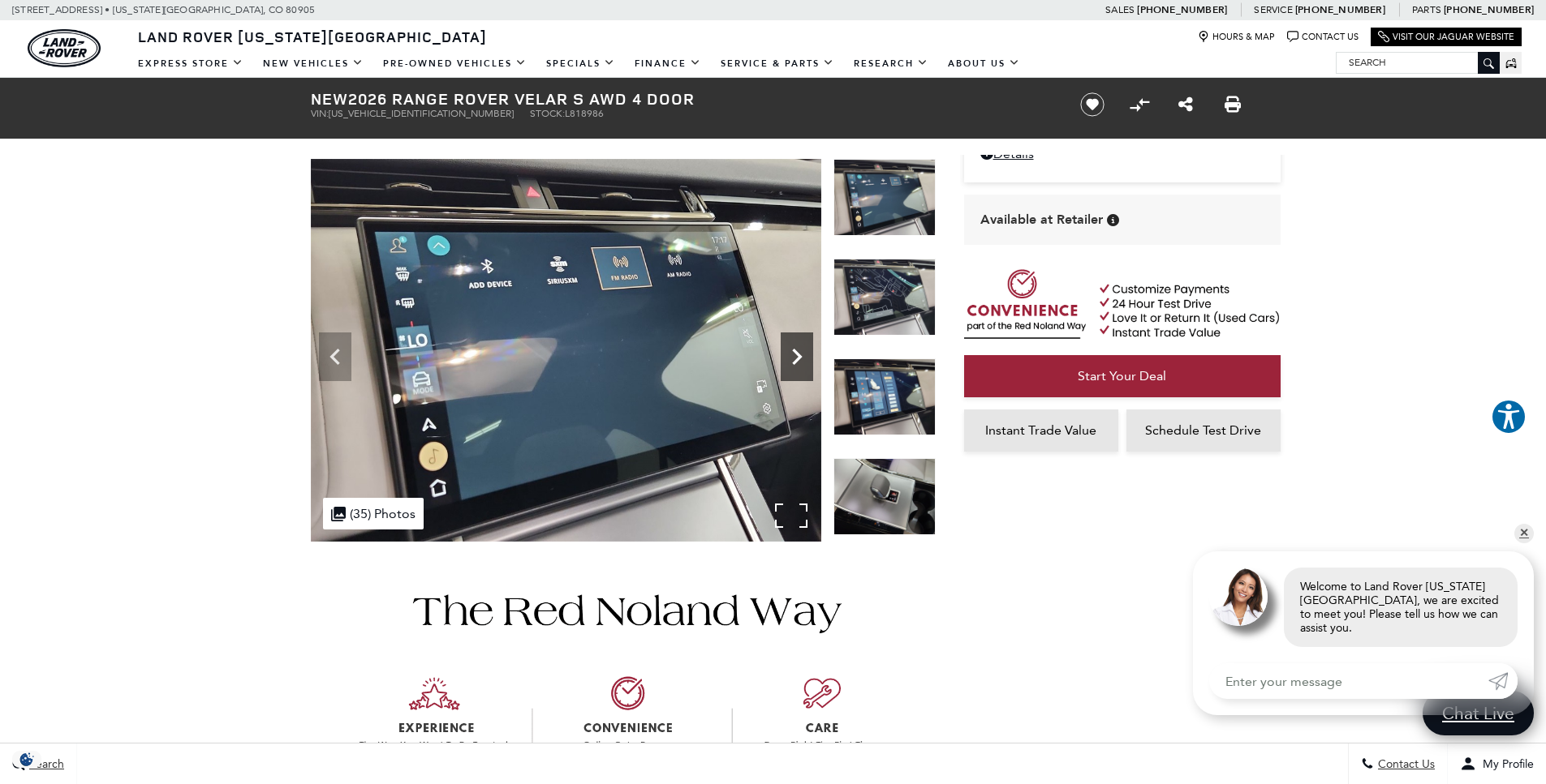
click at [789, 356] on icon "Next" at bounding box center [798, 357] width 33 height 33
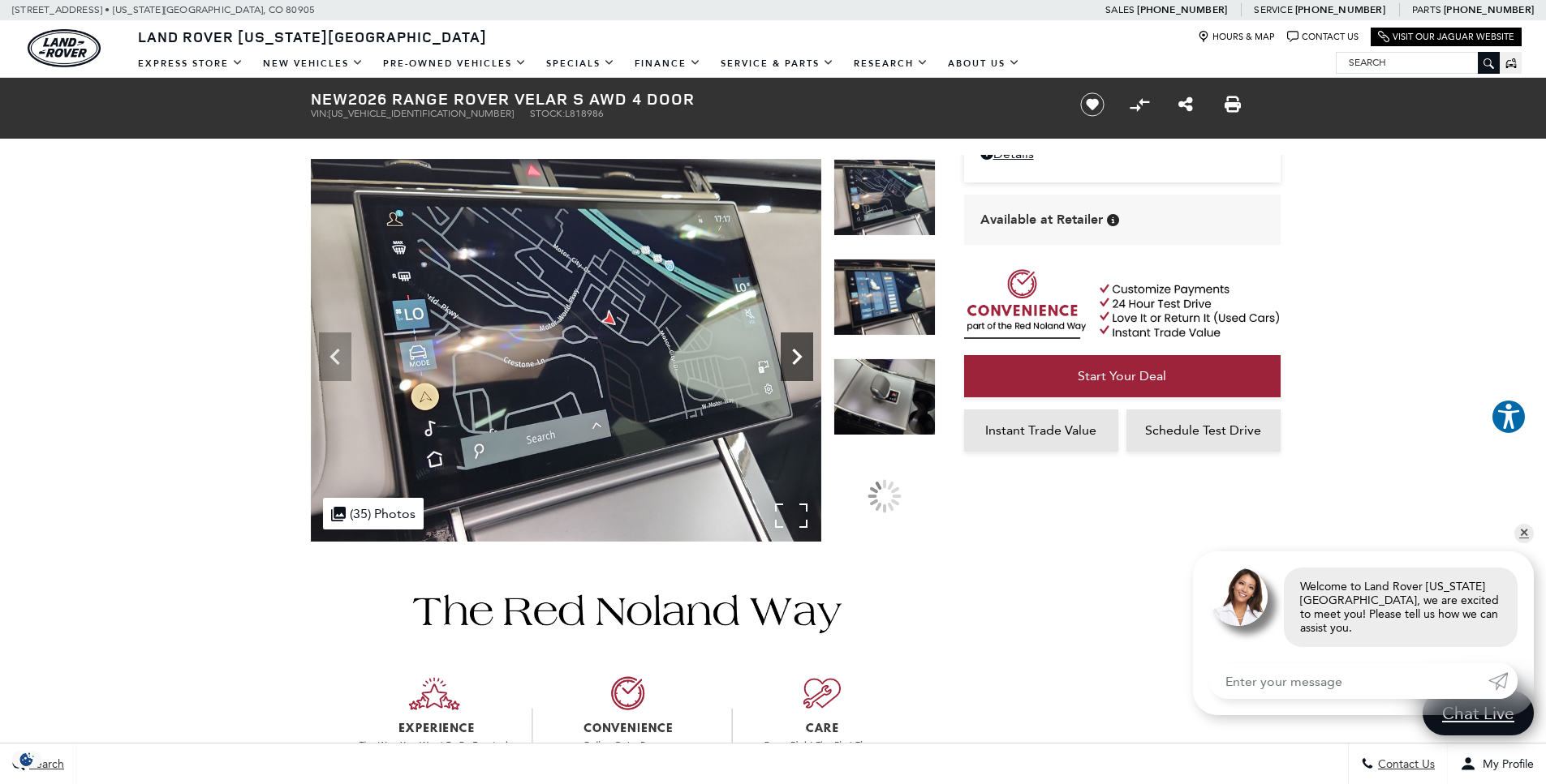
click at [789, 356] on icon "Next" at bounding box center [798, 357] width 33 height 33
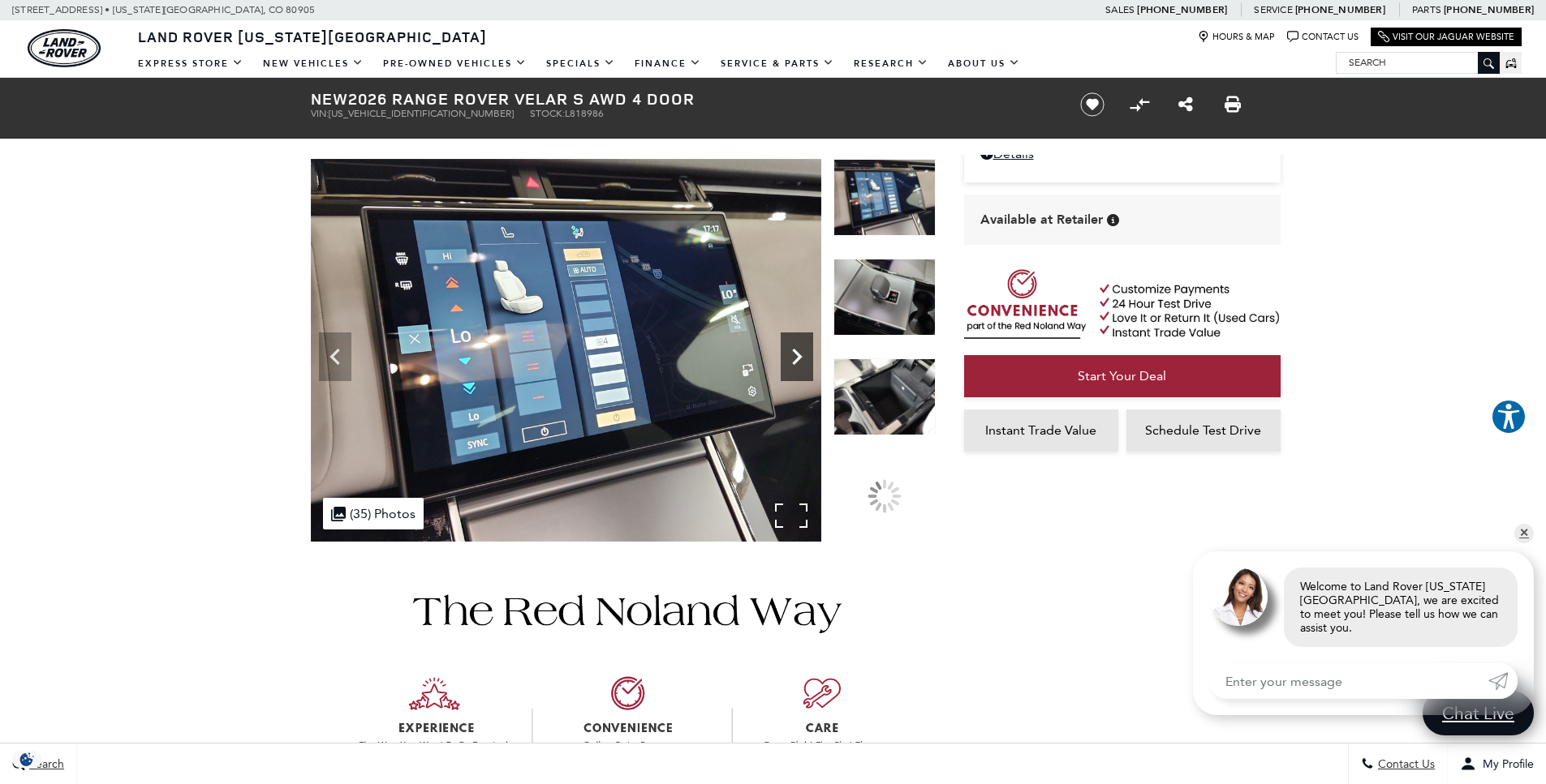
click at [789, 356] on icon "Next" at bounding box center [798, 357] width 33 height 33
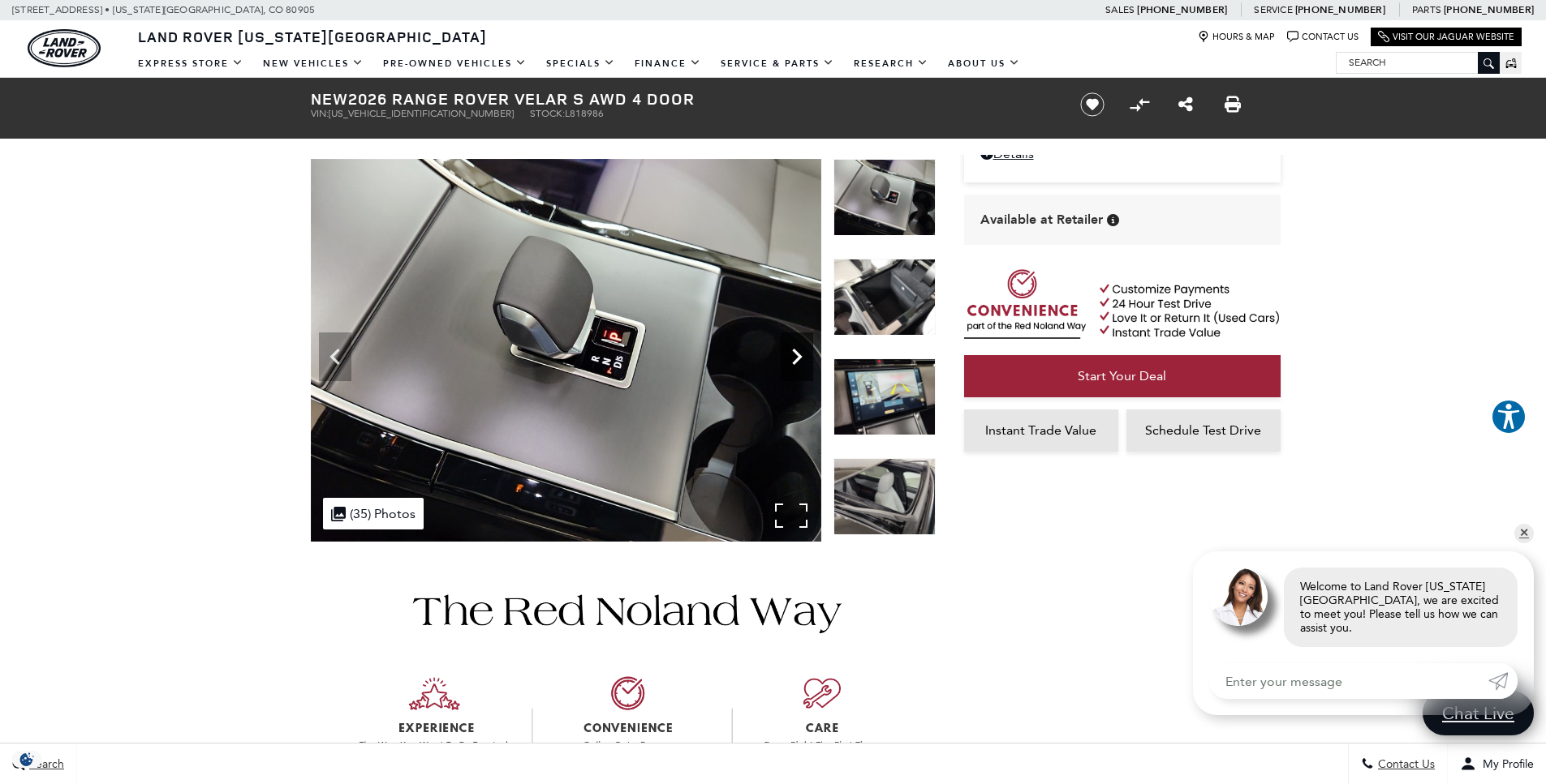
click at [789, 356] on icon "Next" at bounding box center [798, 357] width 33 height 33
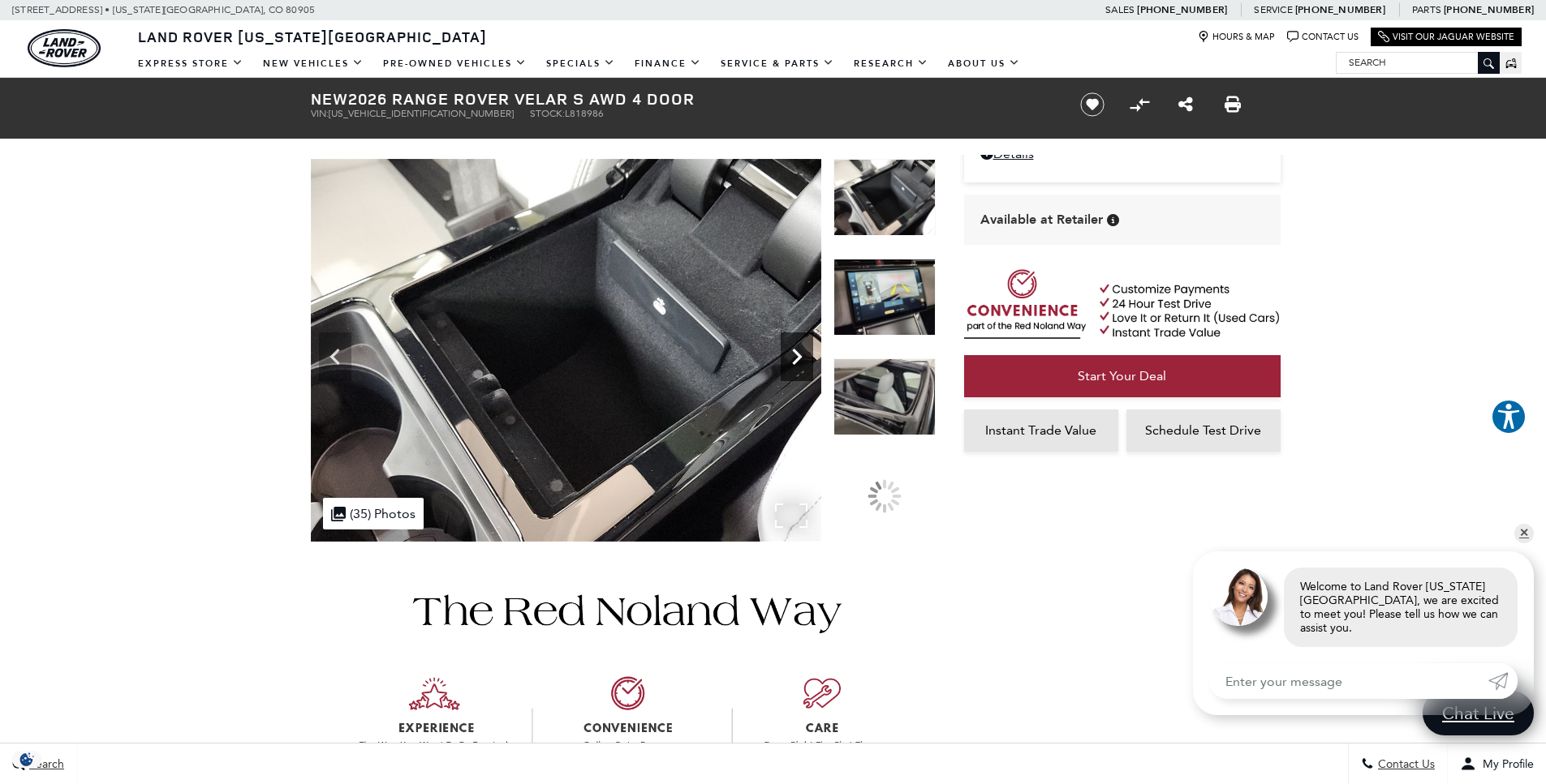
click at [789, 356] on icon "Next" at bounding box center [798, 357] width 33 height 33
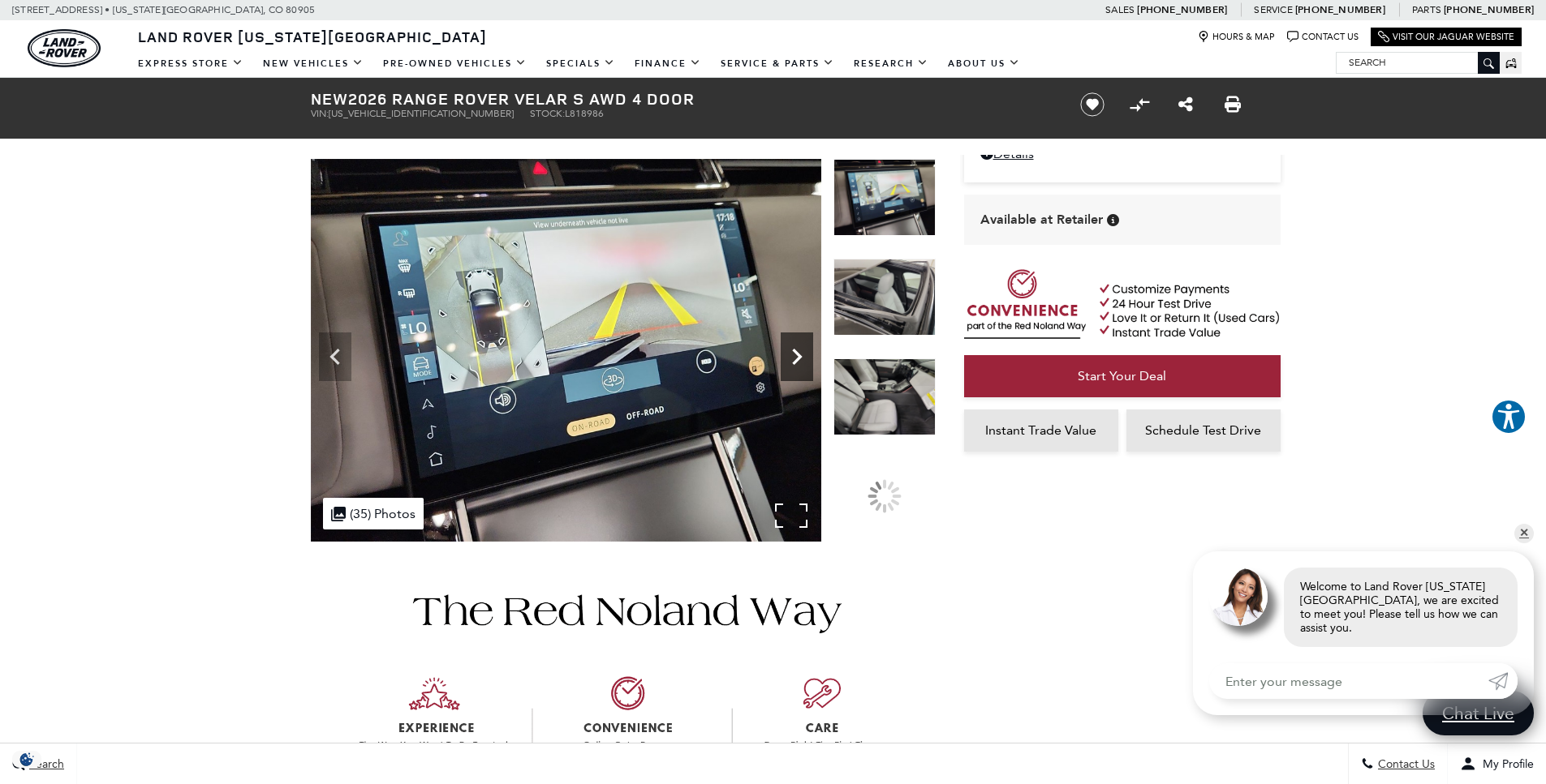
click at [789, 356] on icon "Next" at bounding box center [798, 357] width 33 height 33
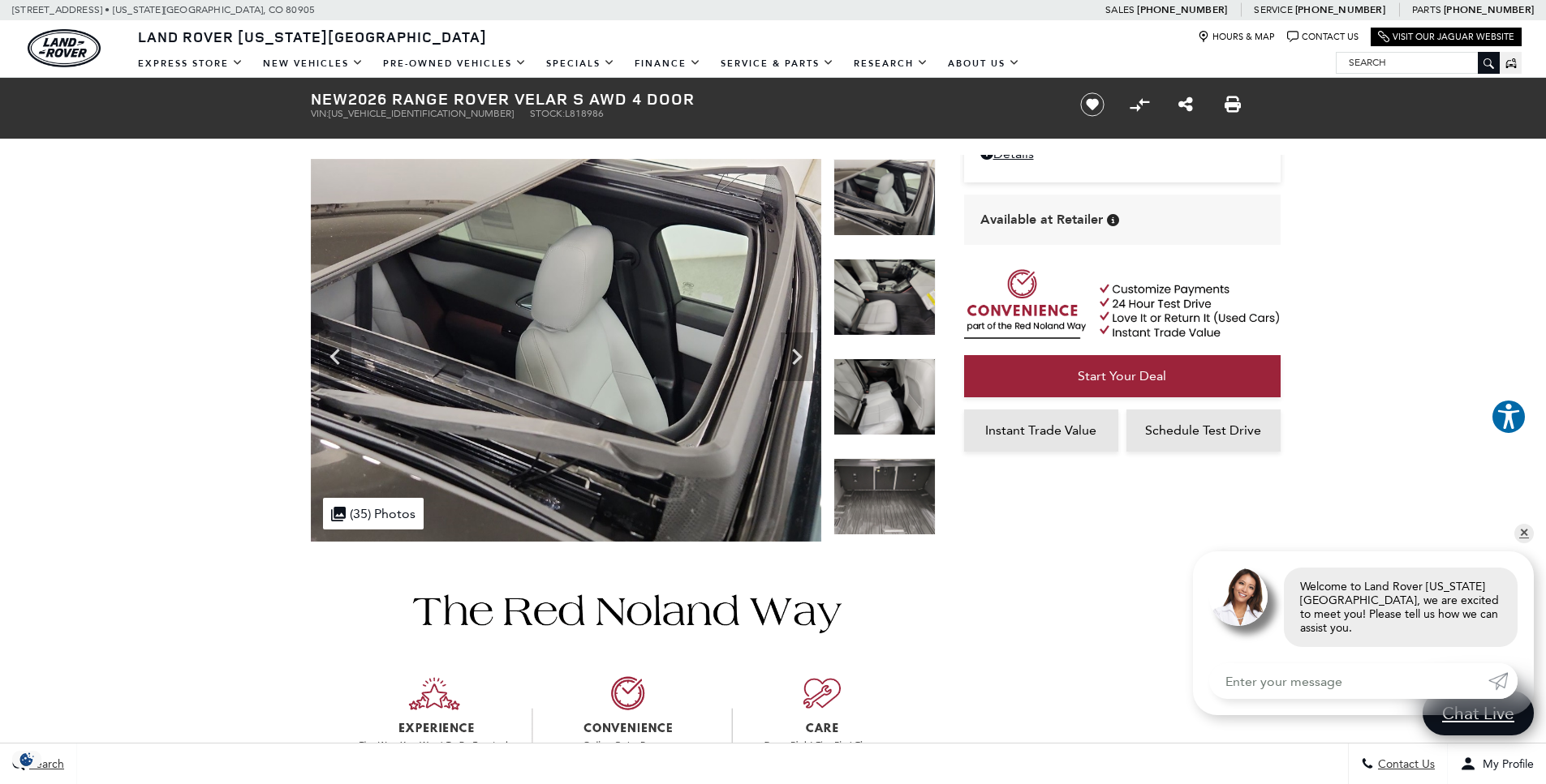
scroll to position [0, 0]
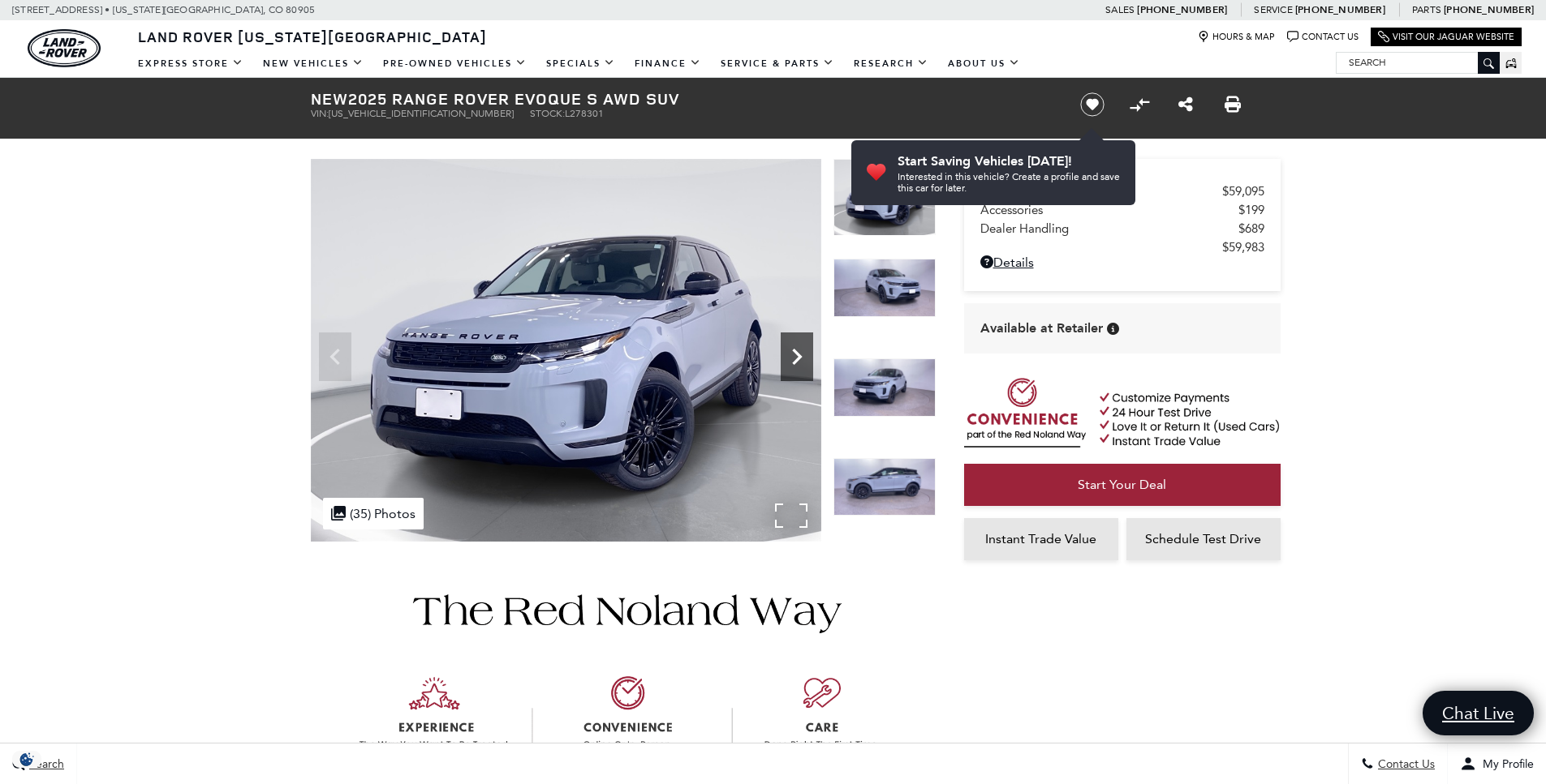
click at [798, 358] on icon "Next" at bounding box center [797, 357] width 10 height 16
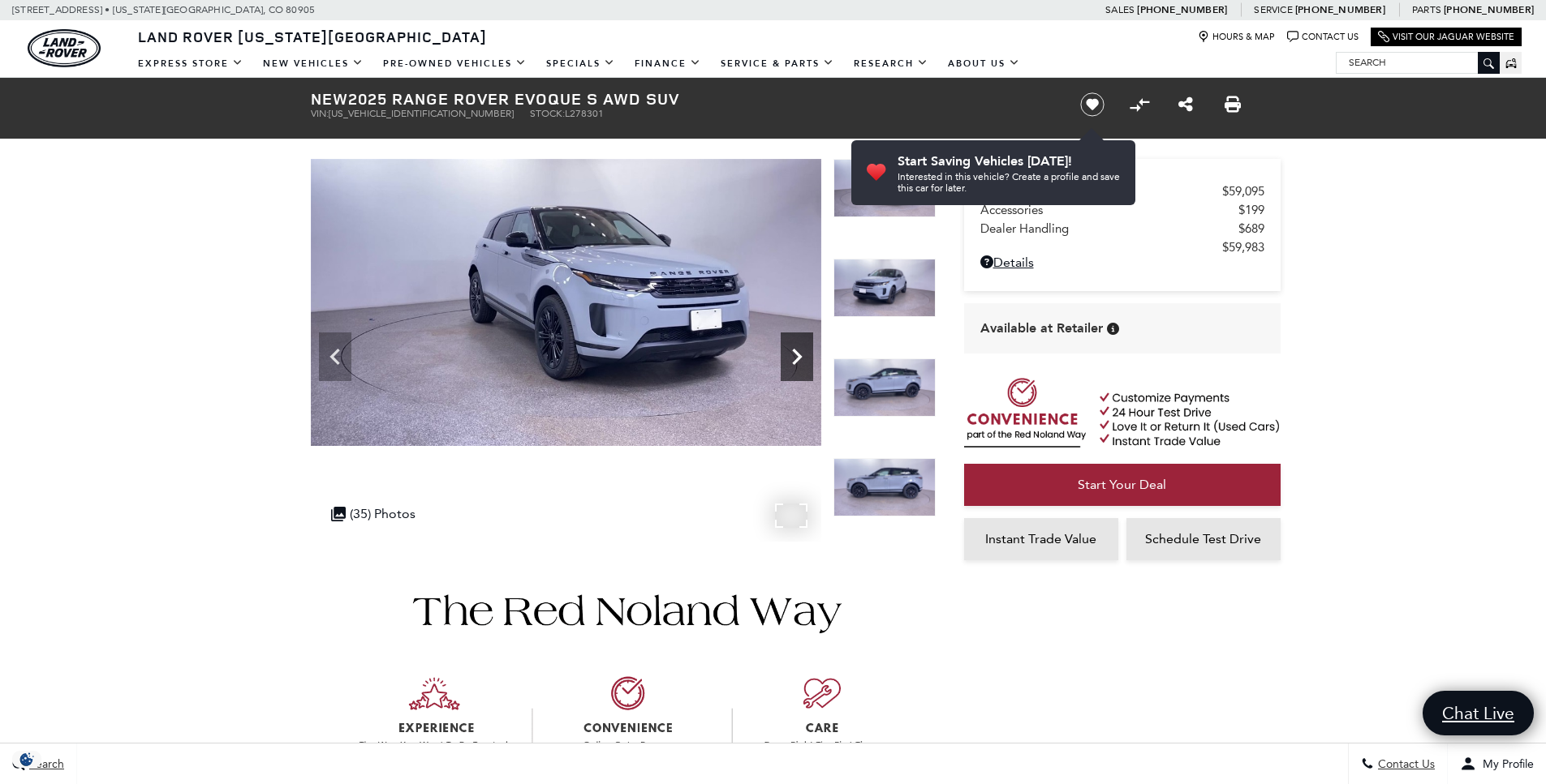
click at [798, 358] on icon "Next" at bounding box center [797, 357] width 10 height 16
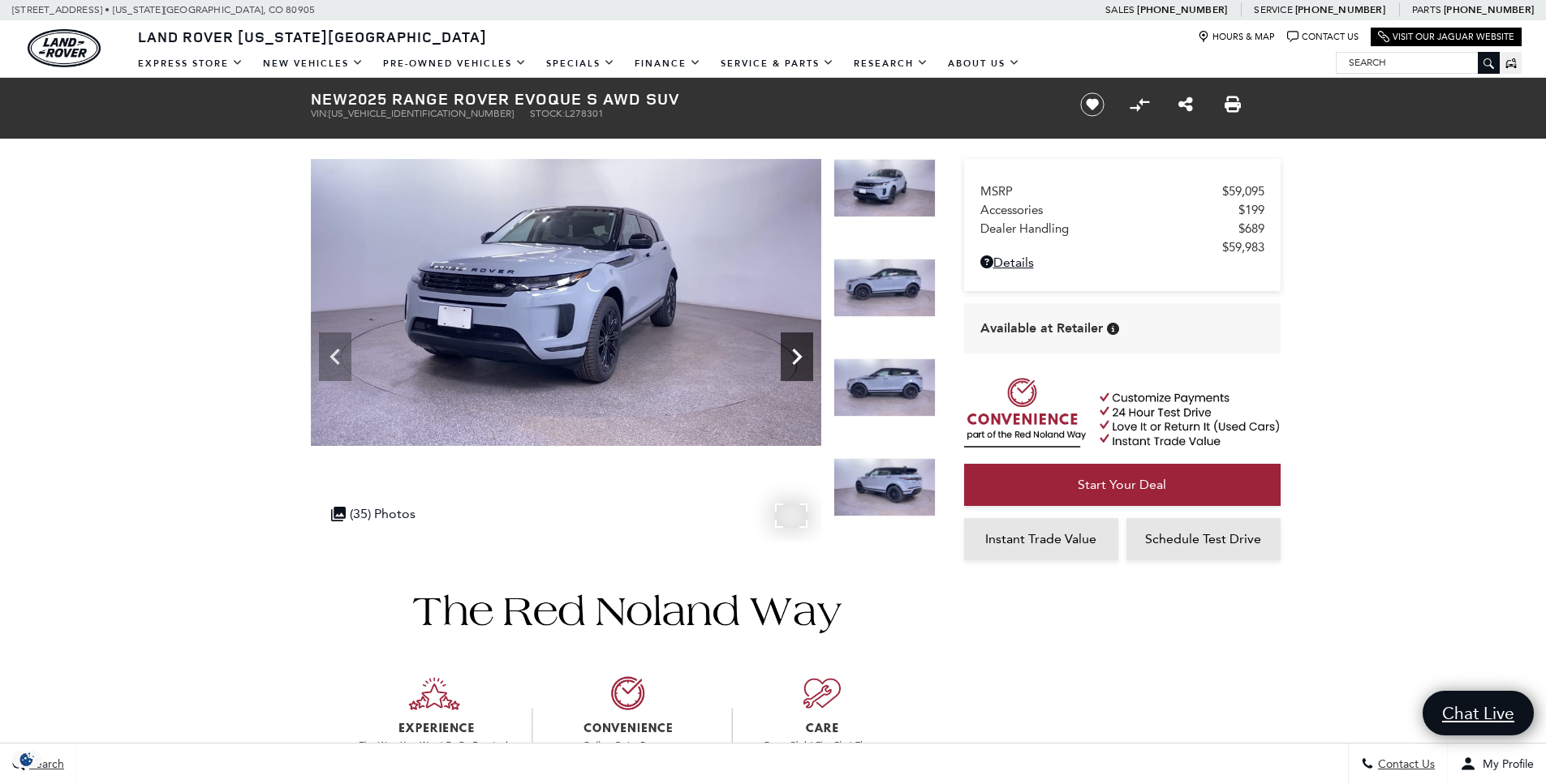
click at [798, 358] on icon "Next" at bounding box center [797, 357] width 10 height 16
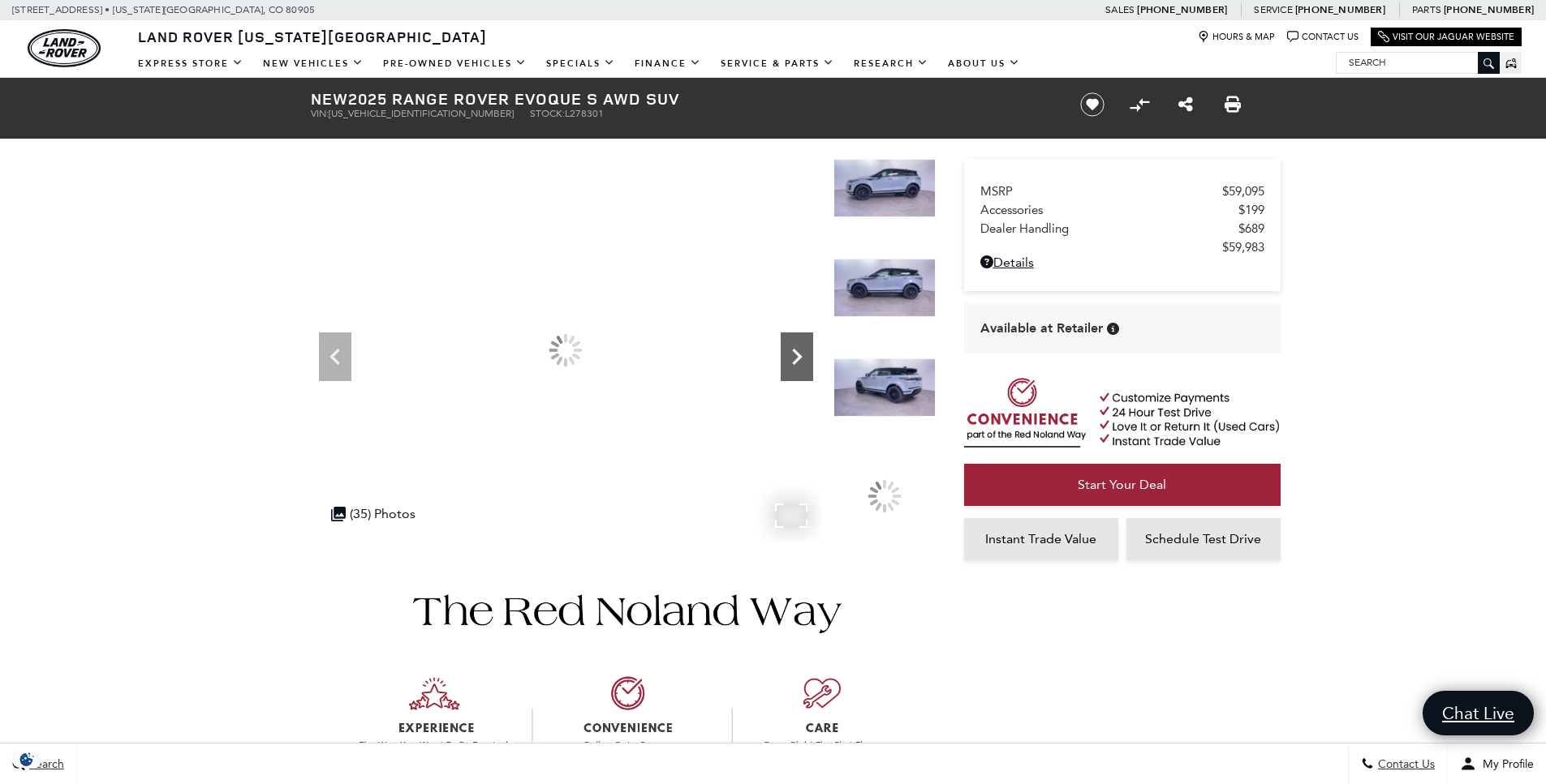
click at [798, 358] on icon "Next" at bounding box center [797, 357] width 10 height 16
